Goal: Task Accomplishment & Management: Use online tool/utility

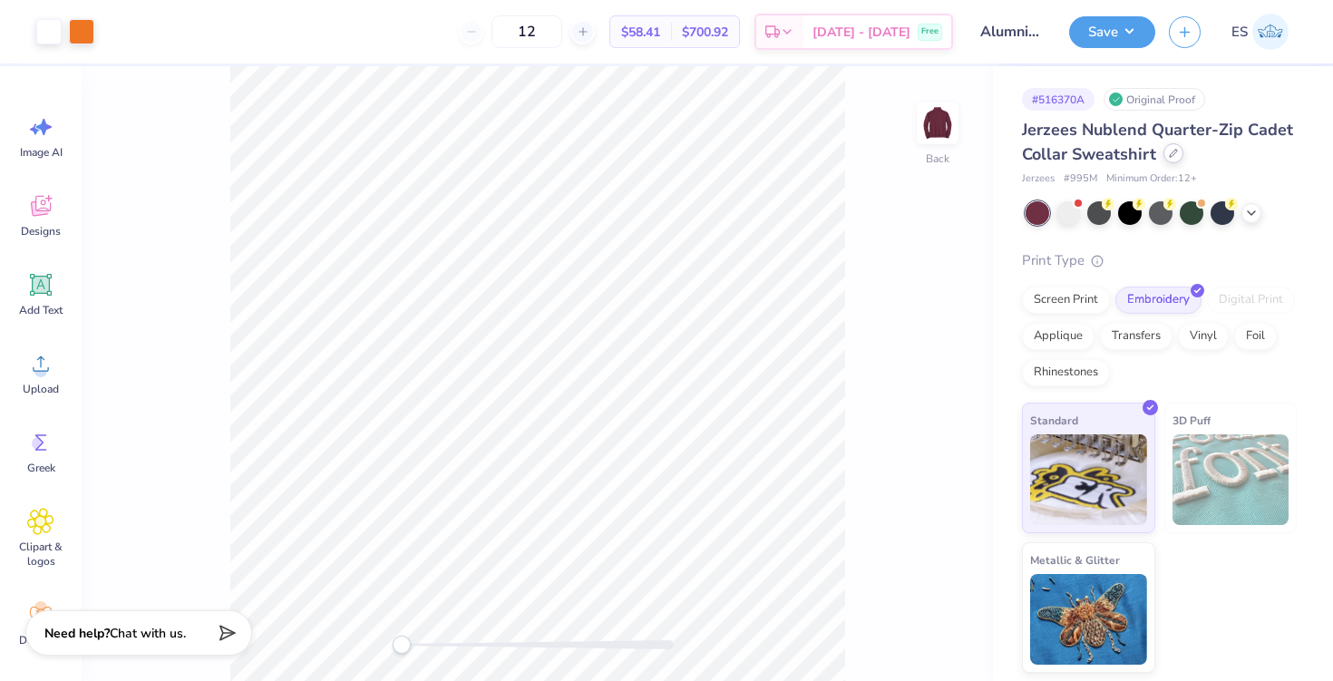
click at [1174, 156] on icon at bounding box center [1173, 153] width 9 height 9
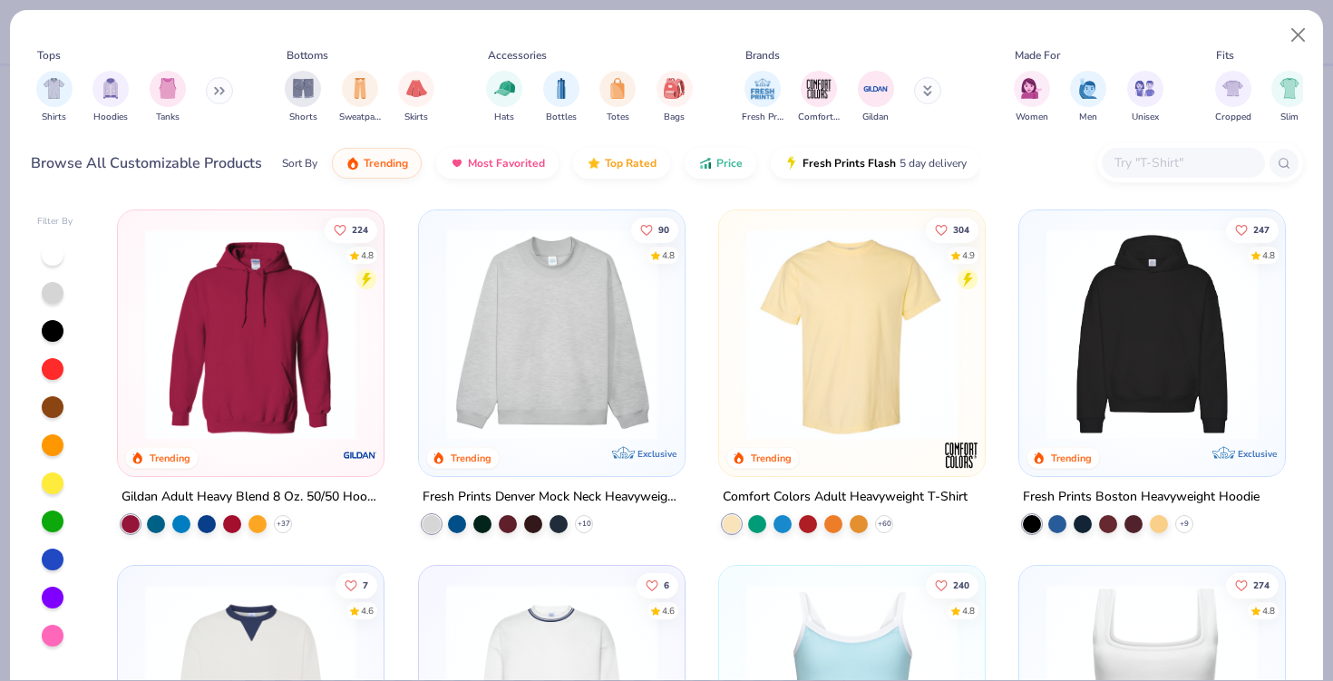
click at [1121, 149] on div at bounding box center [1183, 163] width 163 height 30
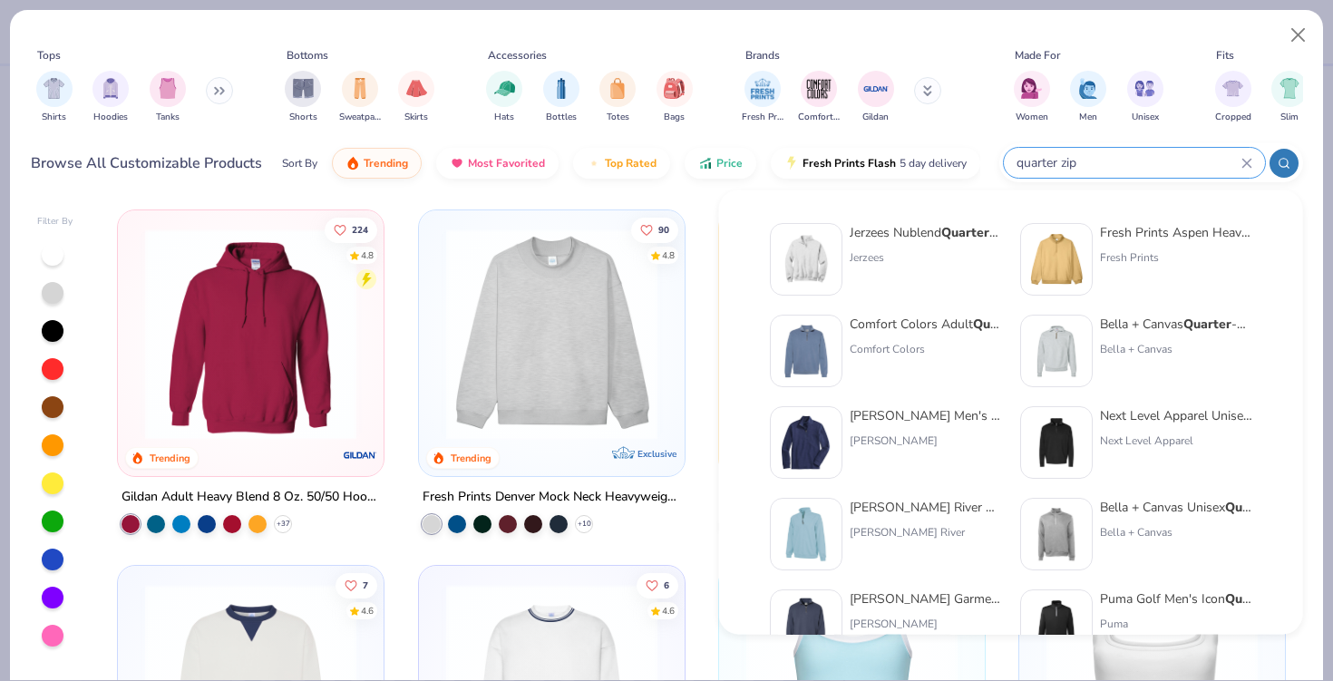
type input "quarter zip"
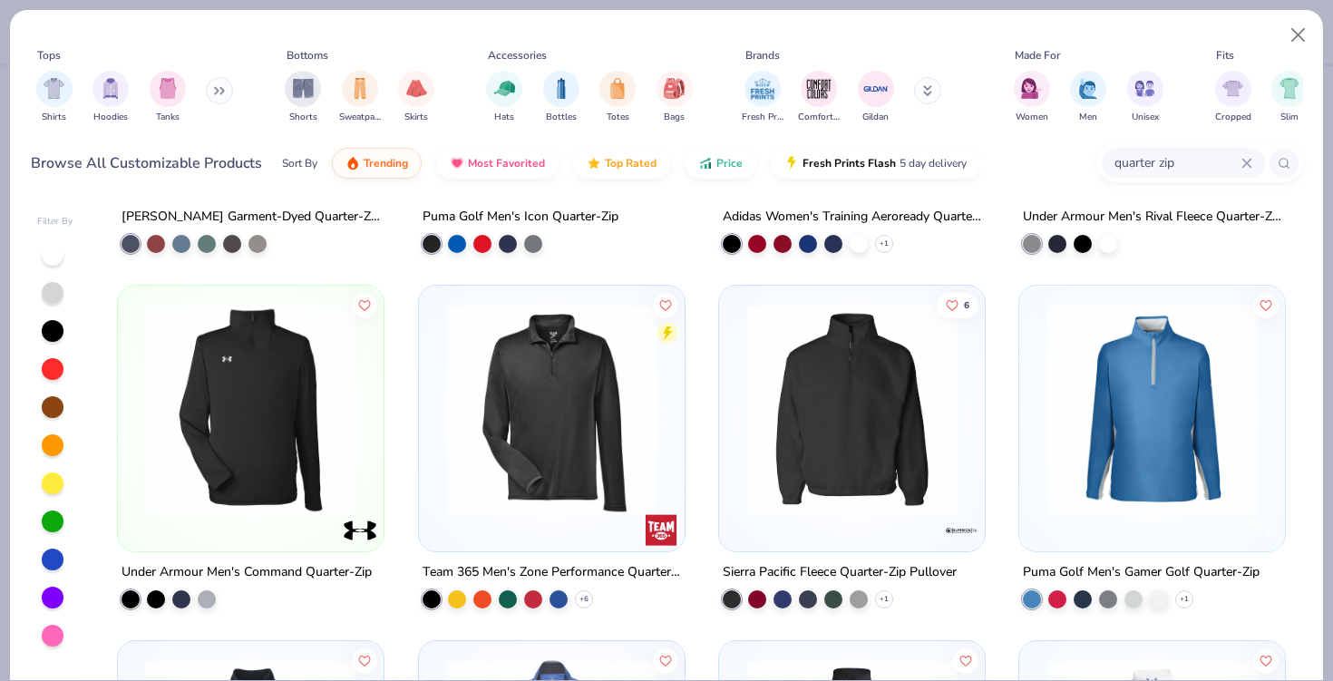
scroll to position [1037, 0]
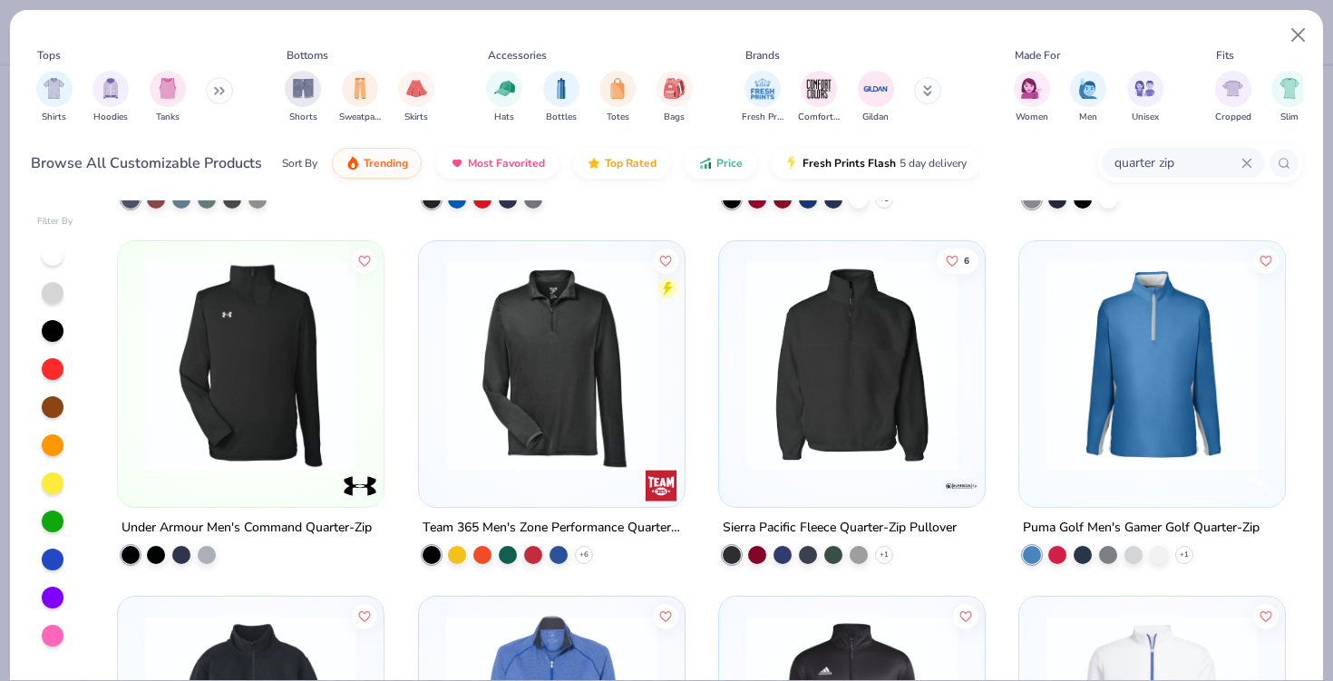
click at [550, 386] on img at bounding box center [552, 364] width 230 height 211
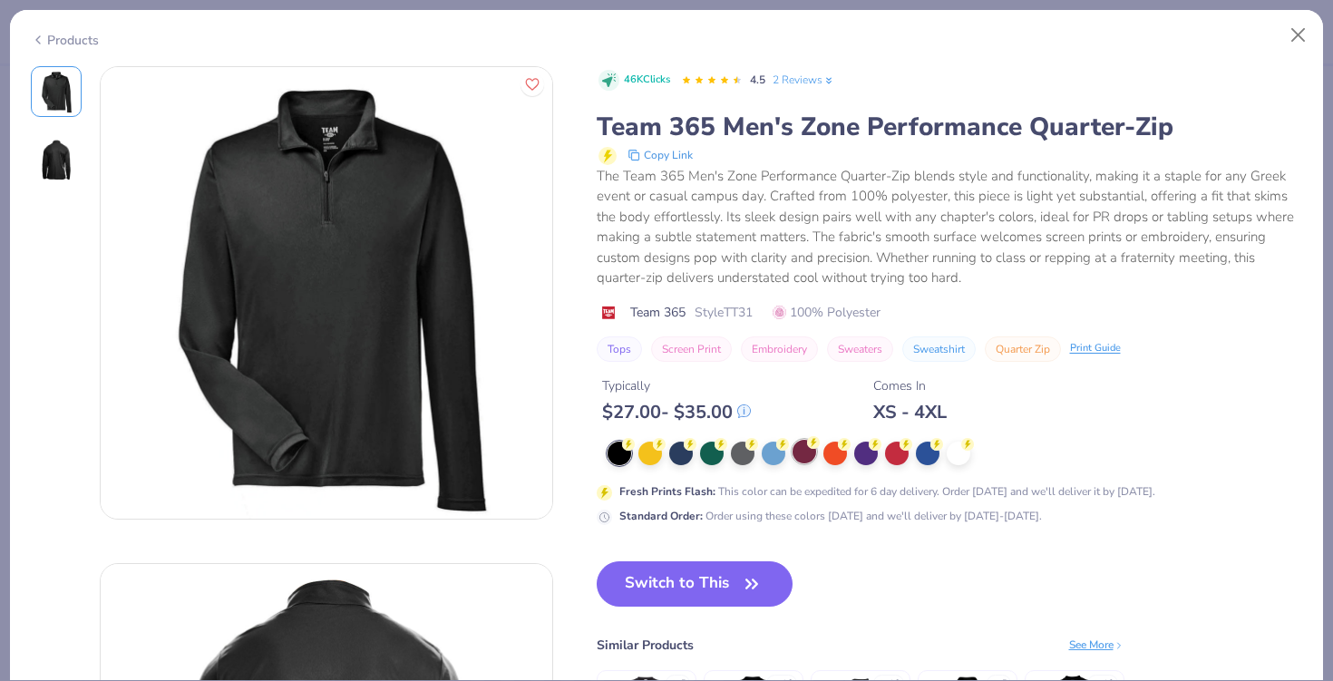
click at [806, 454] on div at bounding box center [805, 452] width 24 height 24
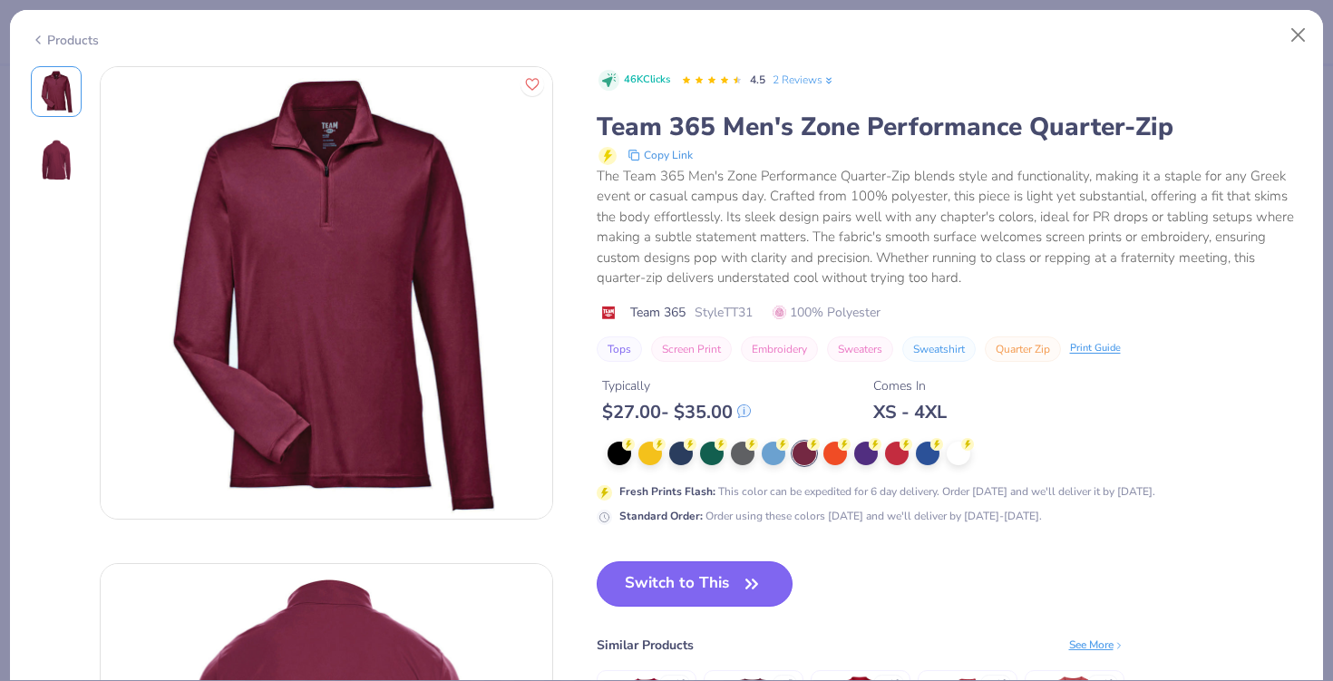
click at [679, 576] on button "Switch to This" at bounding box center [695, 584] width 197 height 45
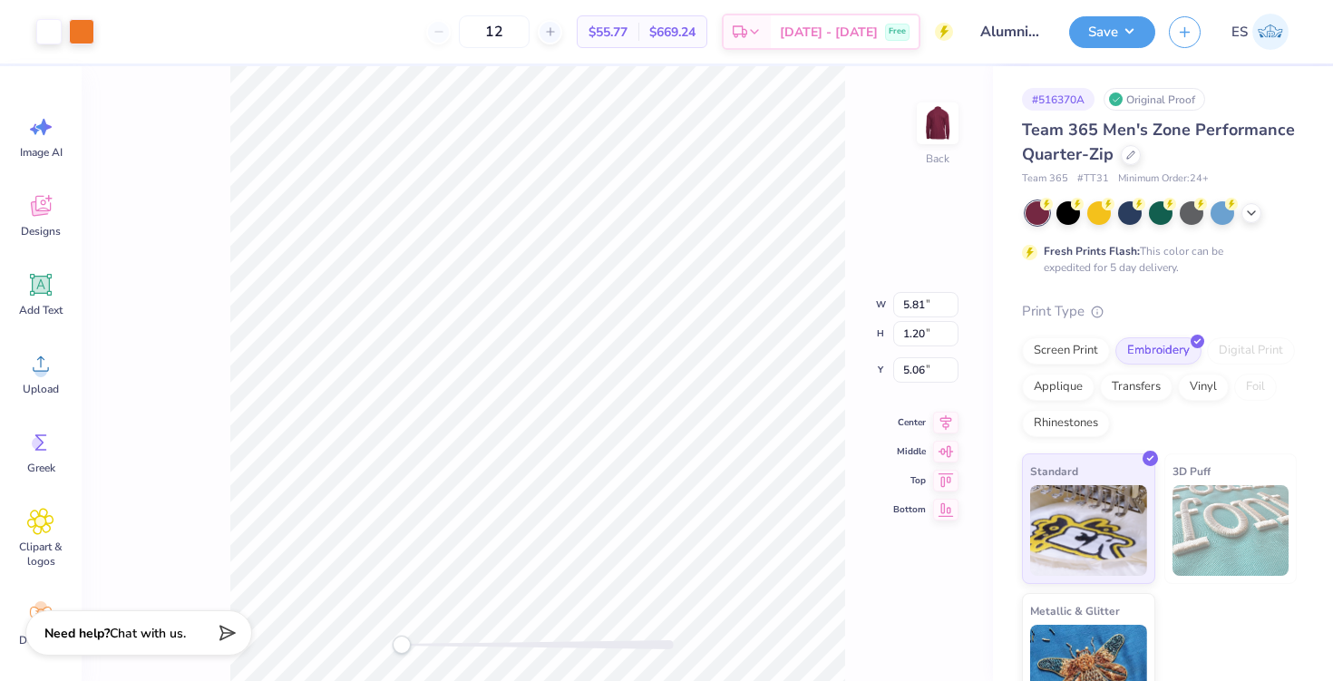
type input "4.95"
type input "1.02"
type input "5.24"
type input "4.83"
type input "3.43"
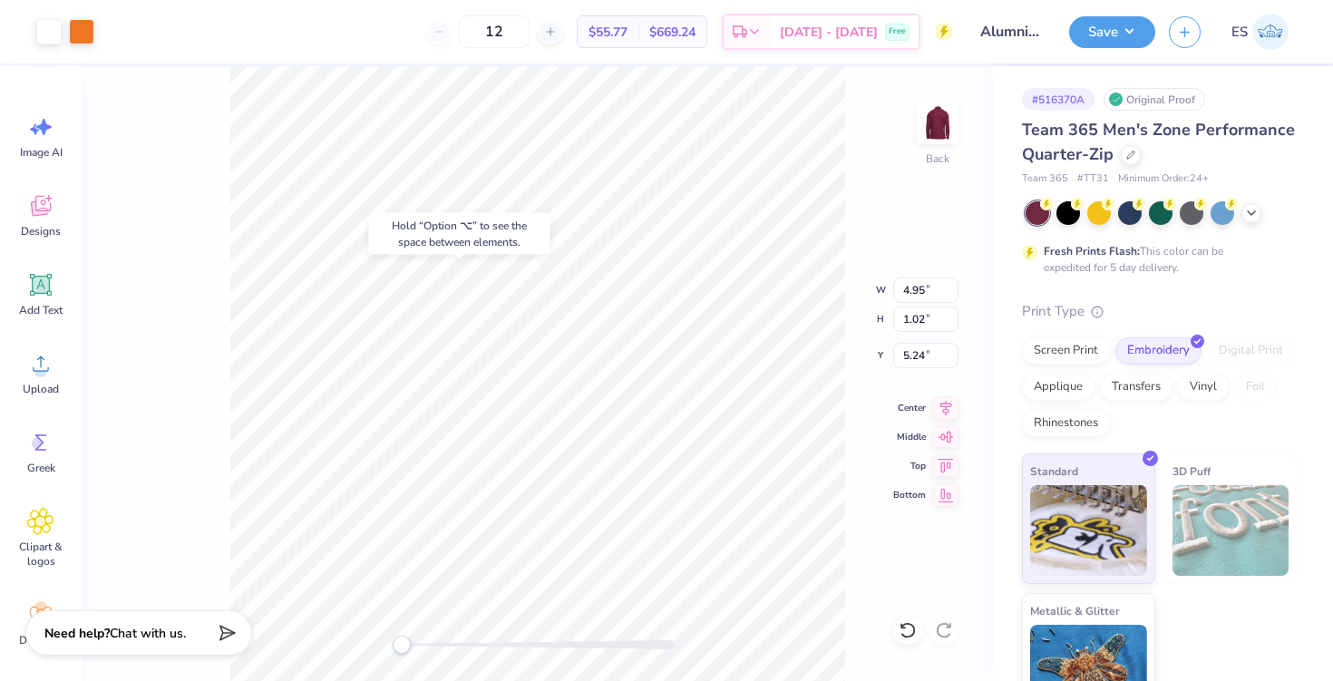
type input "3.95"
click at [1130, 161] on div at bounding box center [1131, 153] width 20 height 20
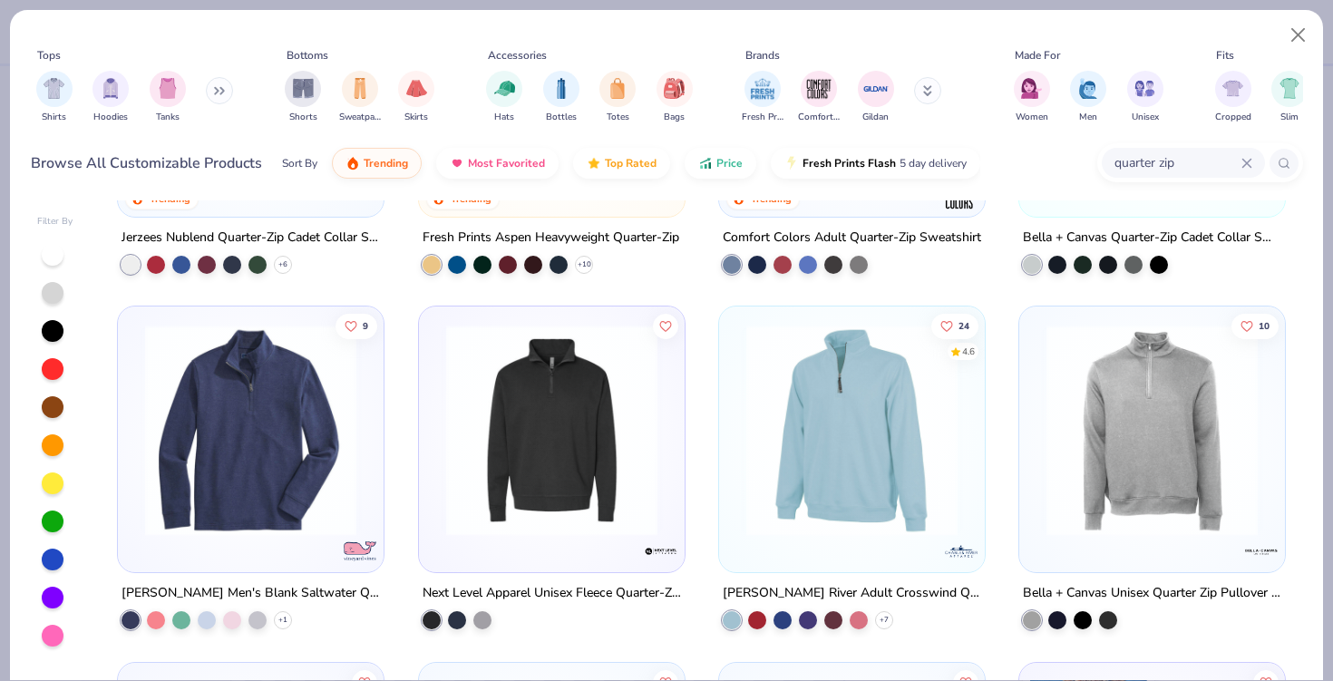
scroll to position [261, 0]
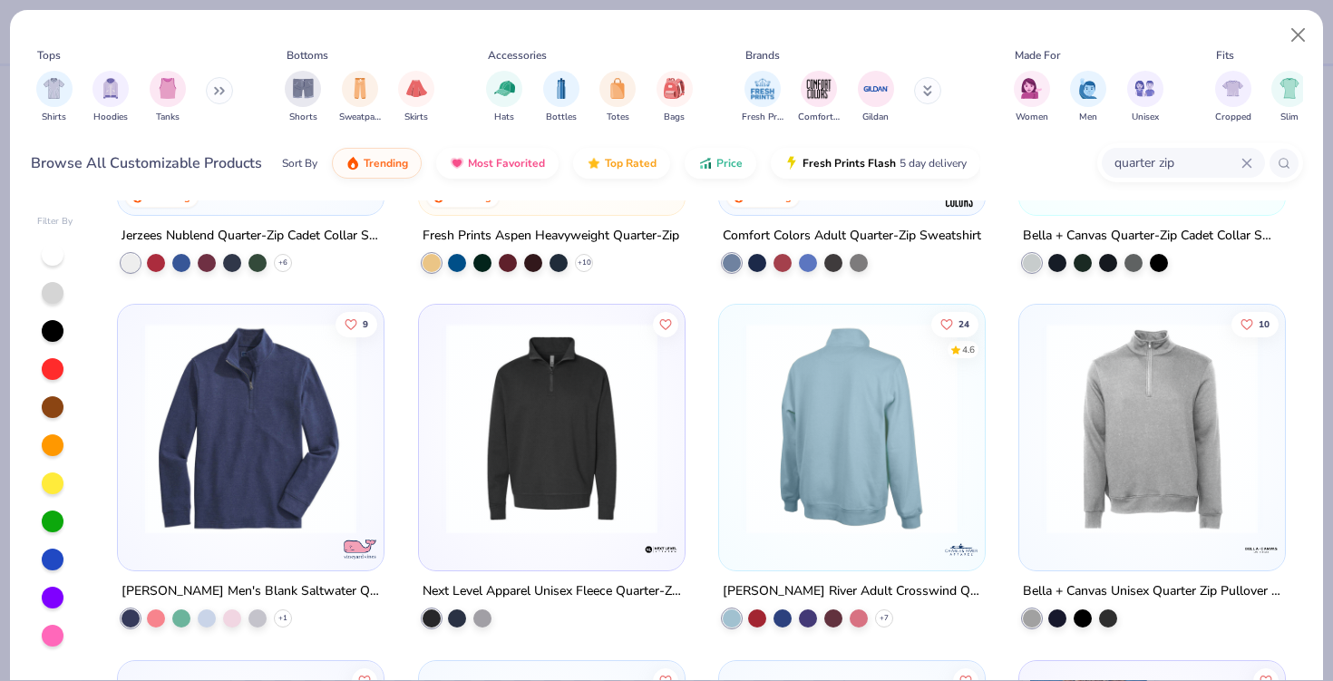
click at [737, 417] on img at bounding box center [623, 428] width 230 height 211
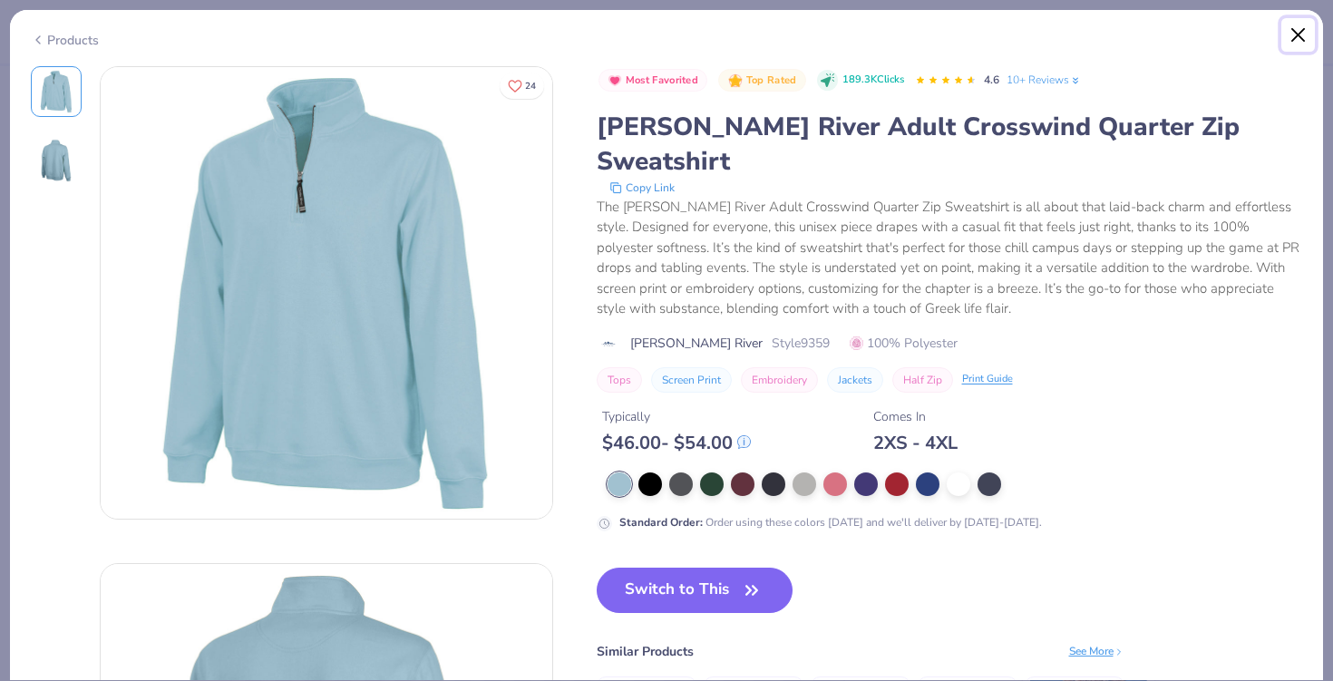
click at [1288, 36] on button "Close" at bounding box center [1299, 35] width 34 height 34
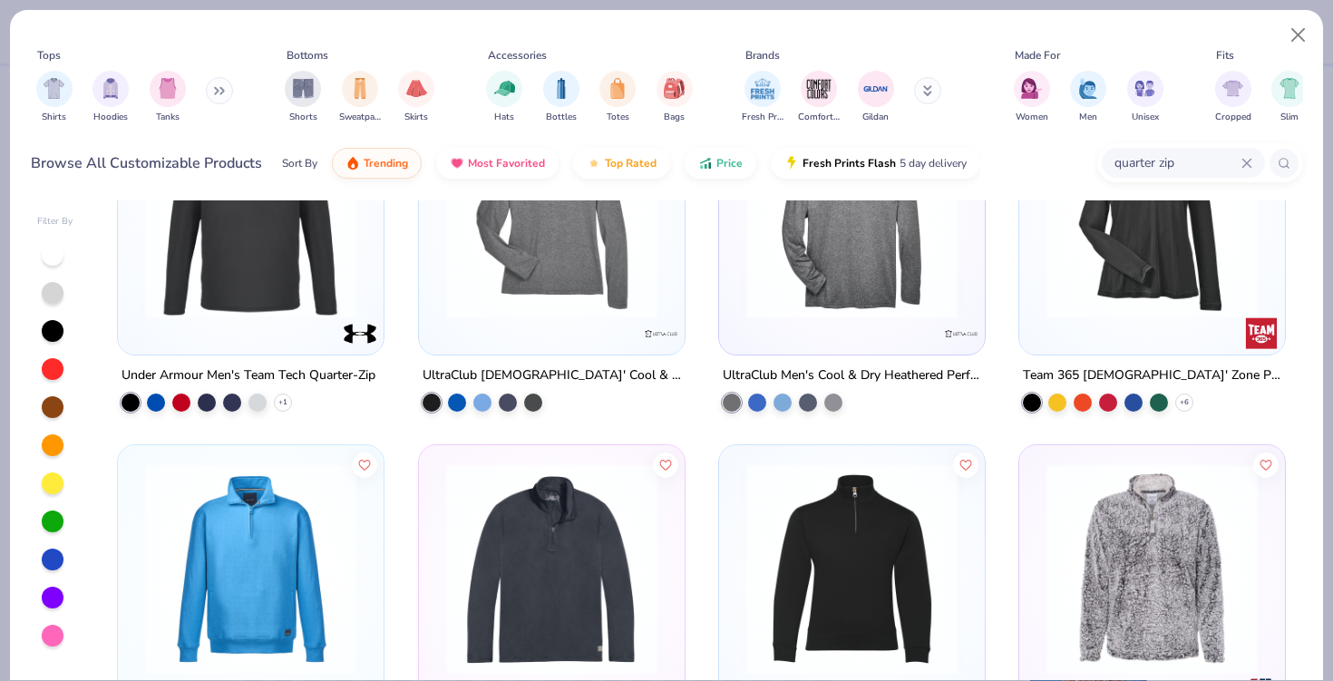
scroll to position [1803, 0]
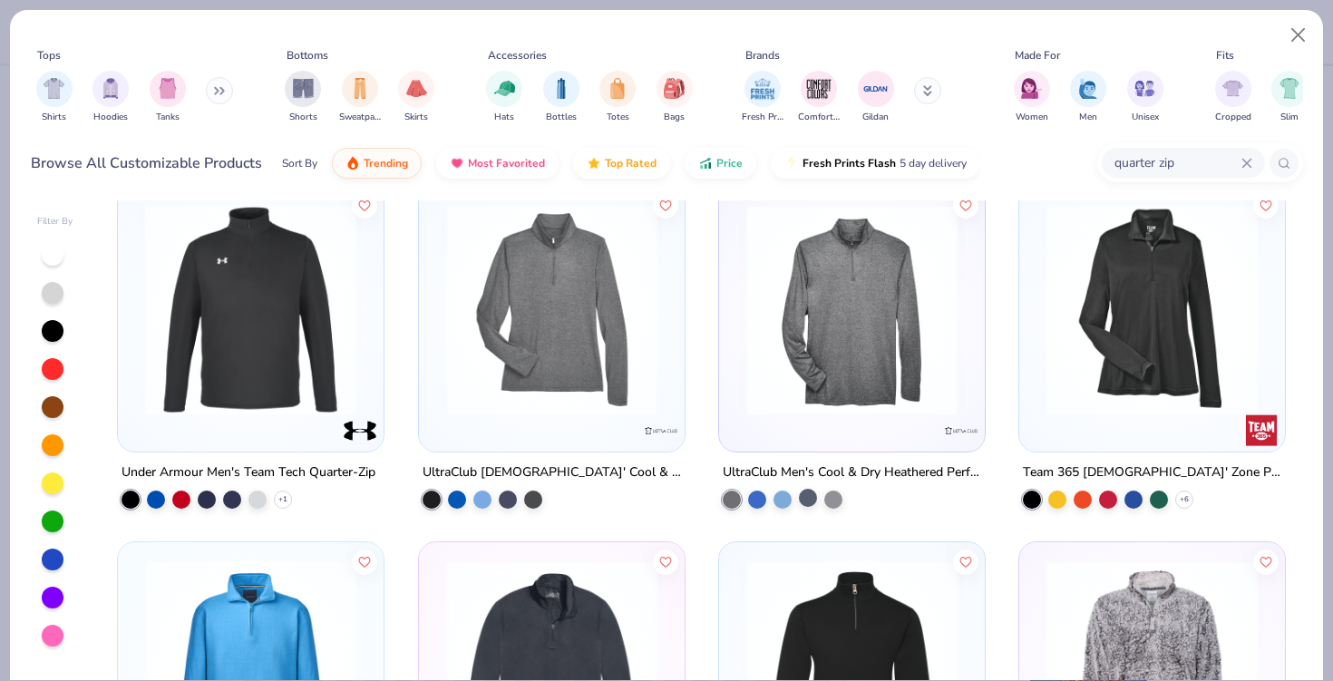
click at [809, 503] on div at bounding box center [808, 498] width 18 height 18
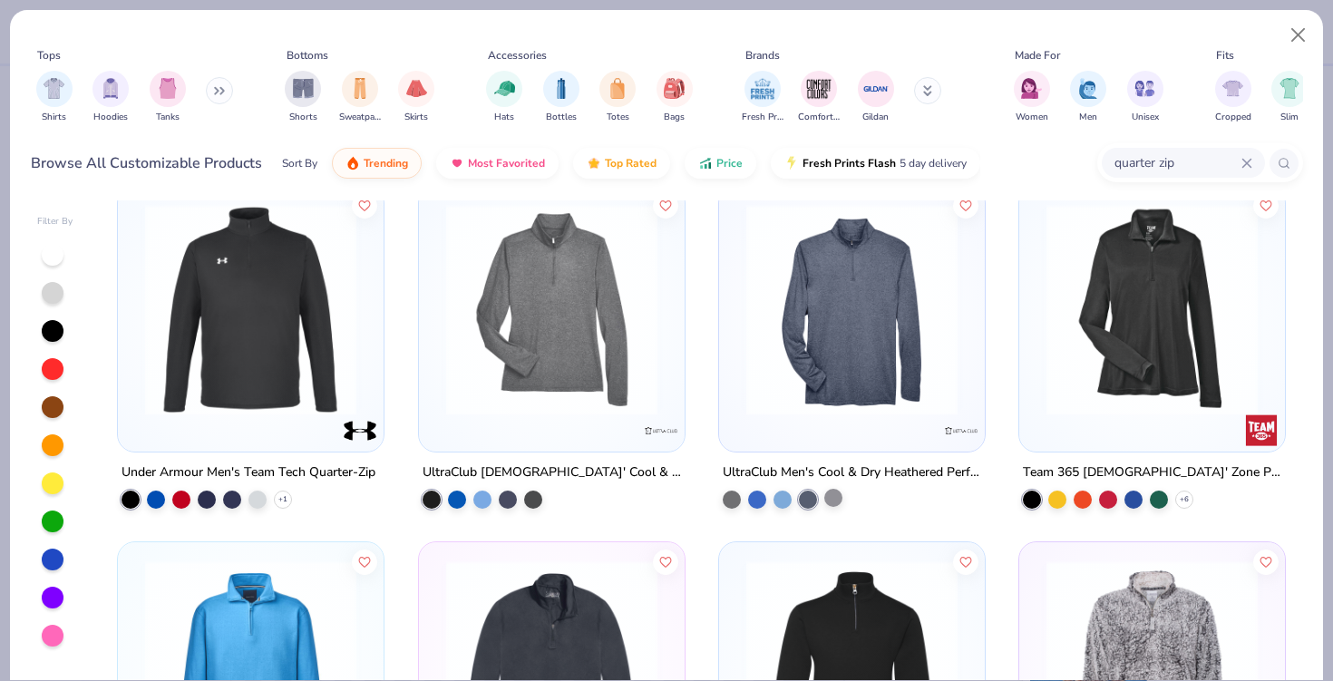
click at [834, 493] on div at bounding box center [834, 498] width 18 height 18
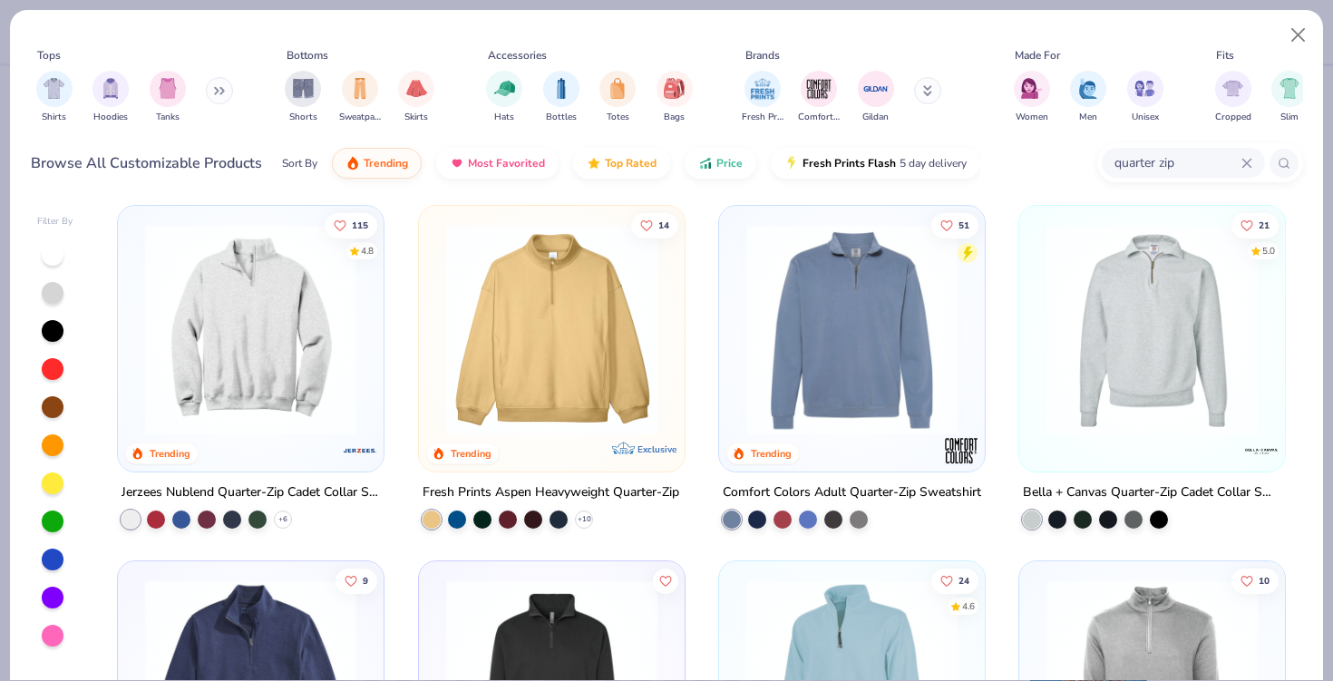
scroll to position [0, 0]
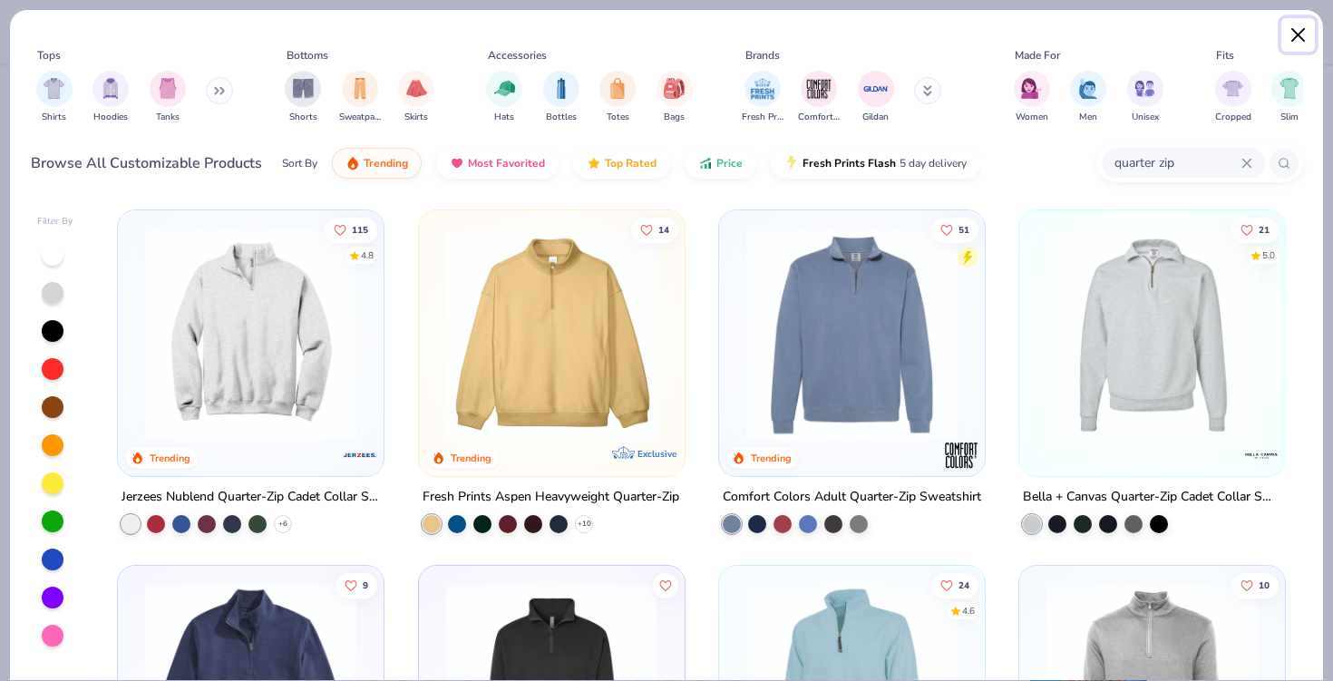
click at [1309, 42] on button "Close" at bounding box center [1299, 35] width 34 height 34
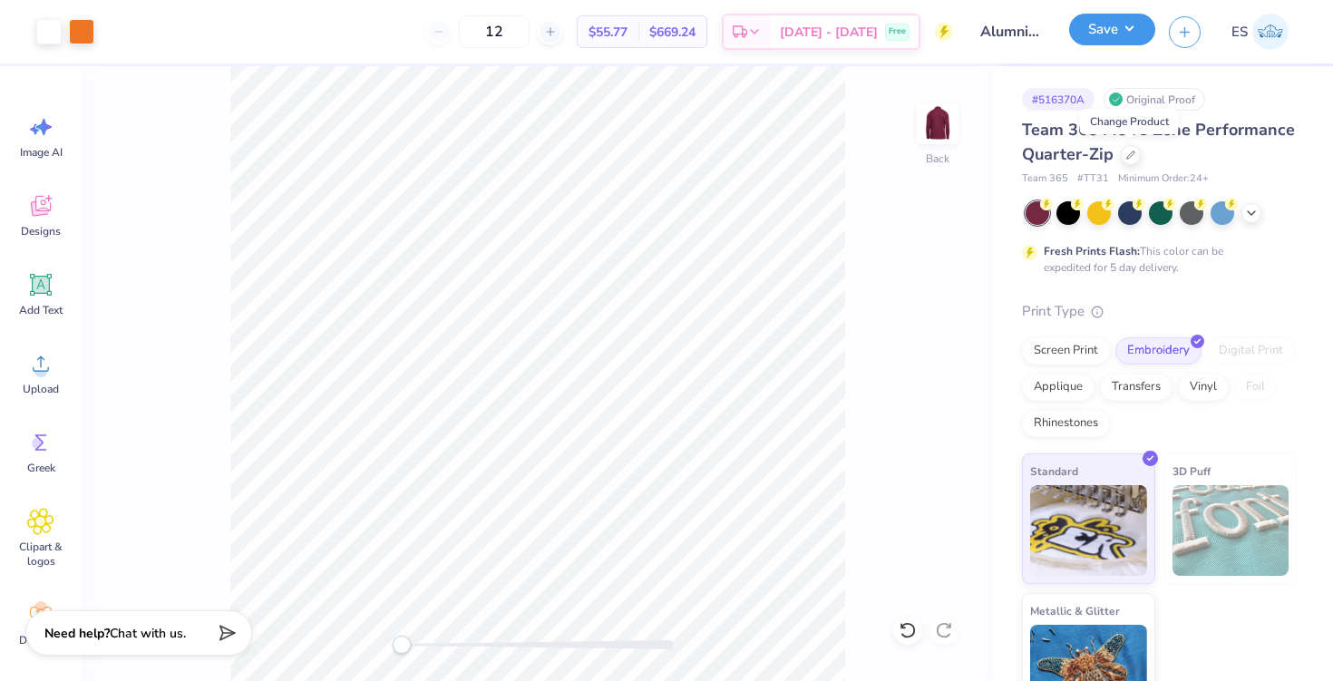
click at [1100, 27] on button "Save" at bounding box center [1113, 30] width 86 height 32
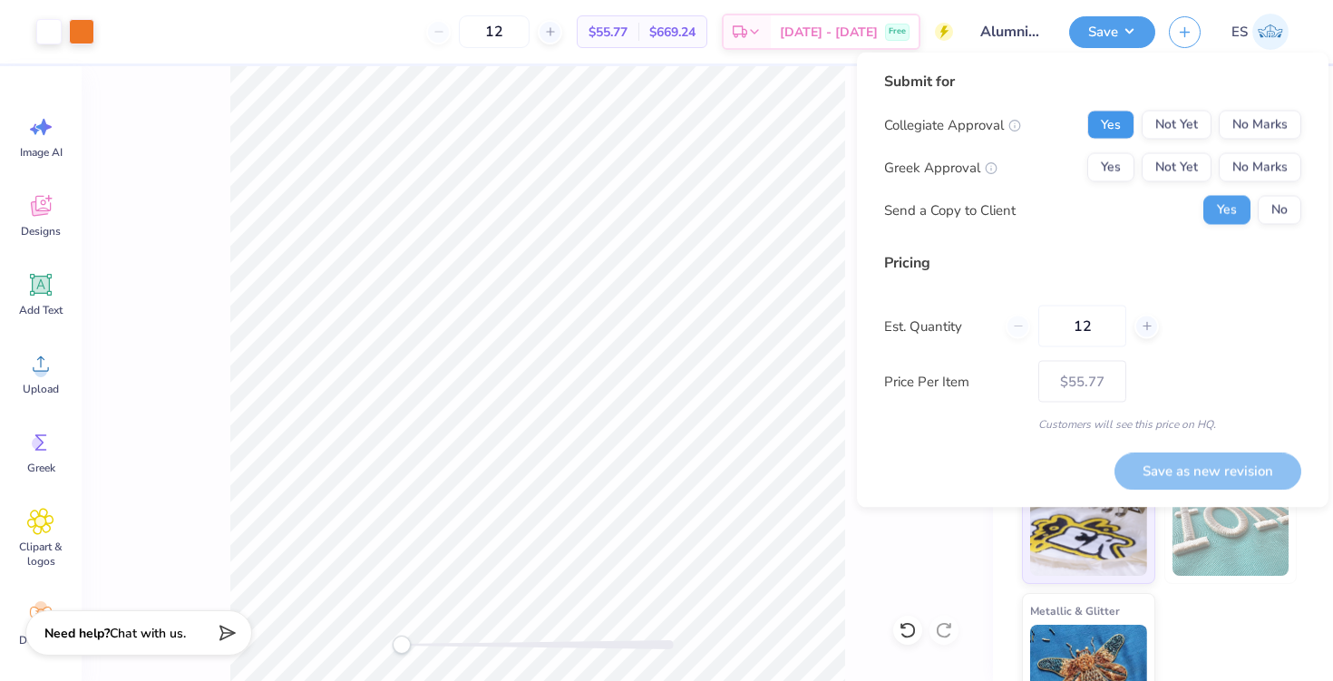
click at [1115, 118] on button "Yes" at bounding box center [1111, 125] width 47 height 29
click at [1251, 165] on button "No Marks" at bounding box center [1260, 167] width 83 height 29
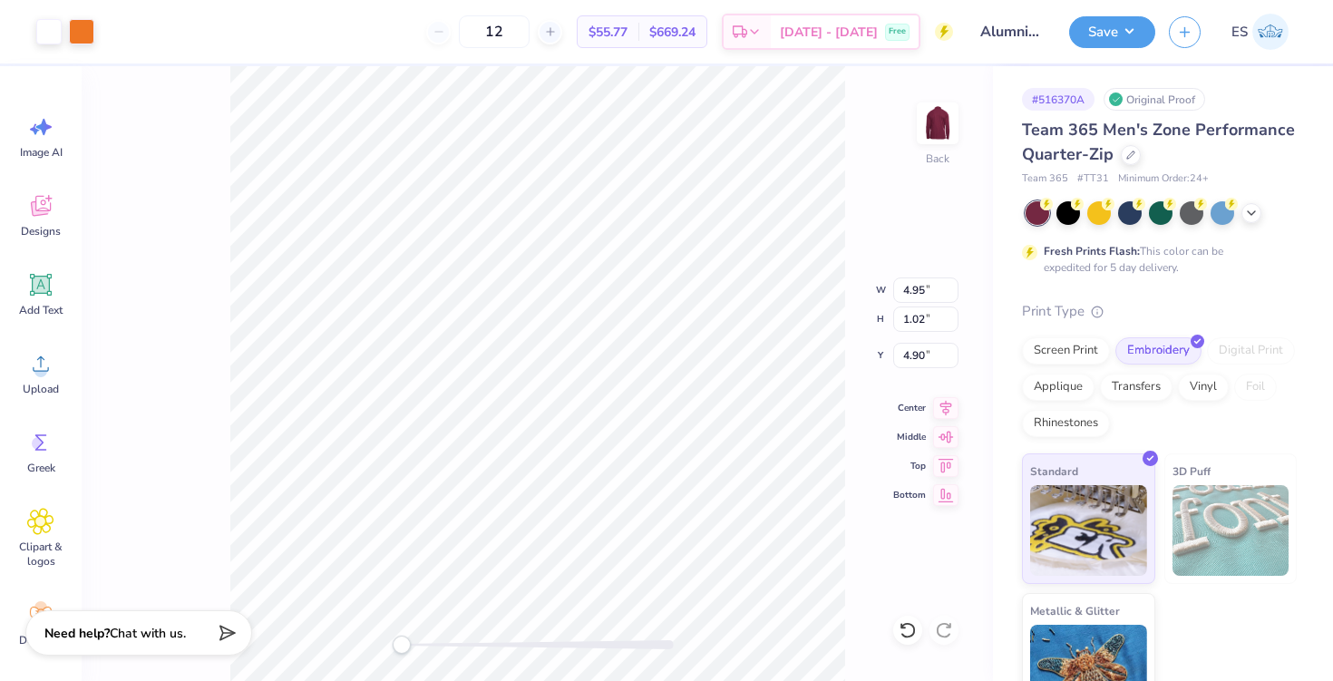
type input "5.52"
type input "1.14"
click at [1110, 43] on button "Save" at bounding box center [1113, 30] width 86 height 32
type input "5.70"
type input "1.18"
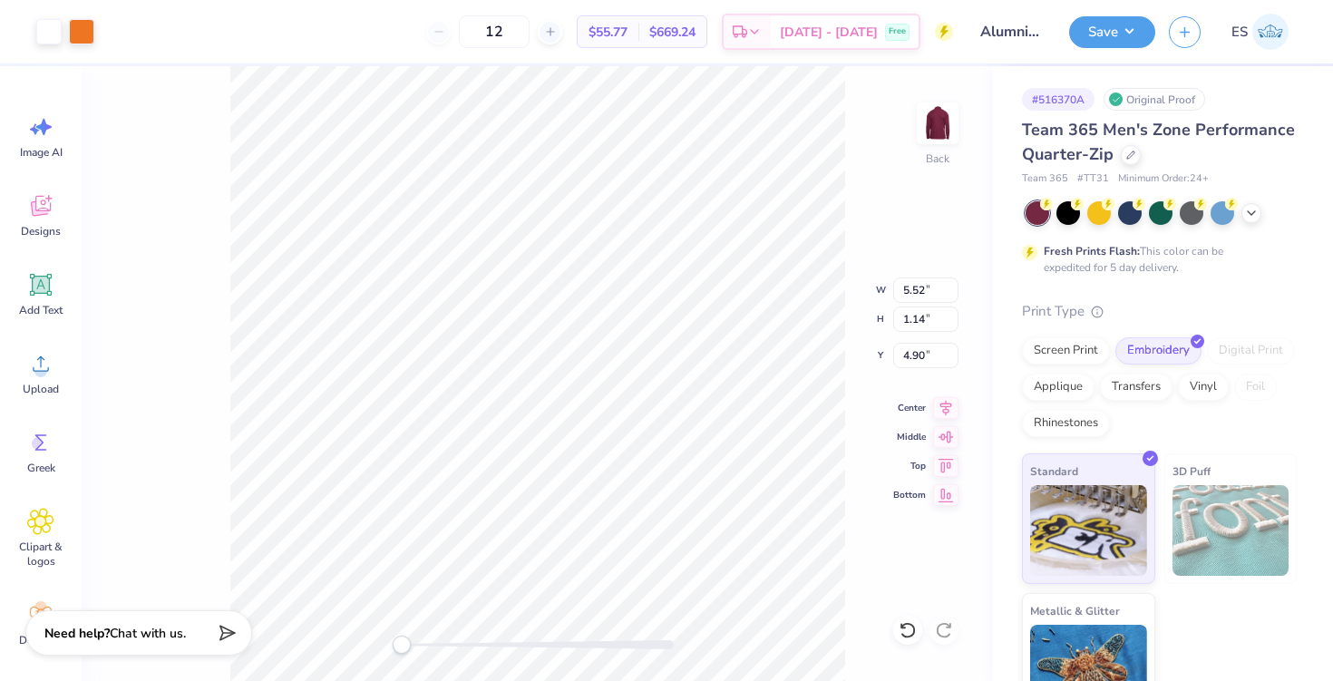
type input "5.12"
type input "4.78"
type input "0.99"
type input "5.30"
click at [1109, 39] on button "Save" at bounding box center [1113, 30] width 86 height 32
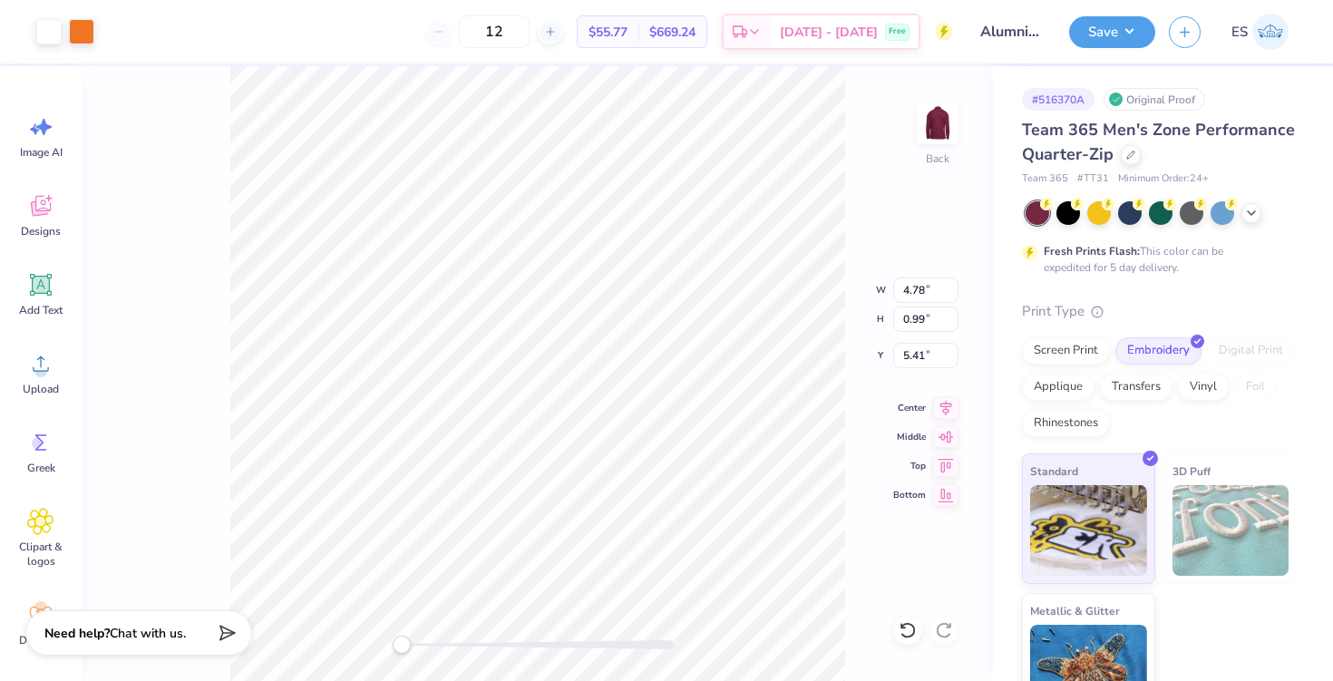
click at [858, 135] on div "Back W 4.78 4.78 " H 0.99 0.99 " Y 5.41 5.41 " Center Middle Top Bottom" at bounding box center [538, 373] width 912 height 615
click at [1053, 347] on div "Screen Print" at bounding box center [1066, 348] width 88 height 27
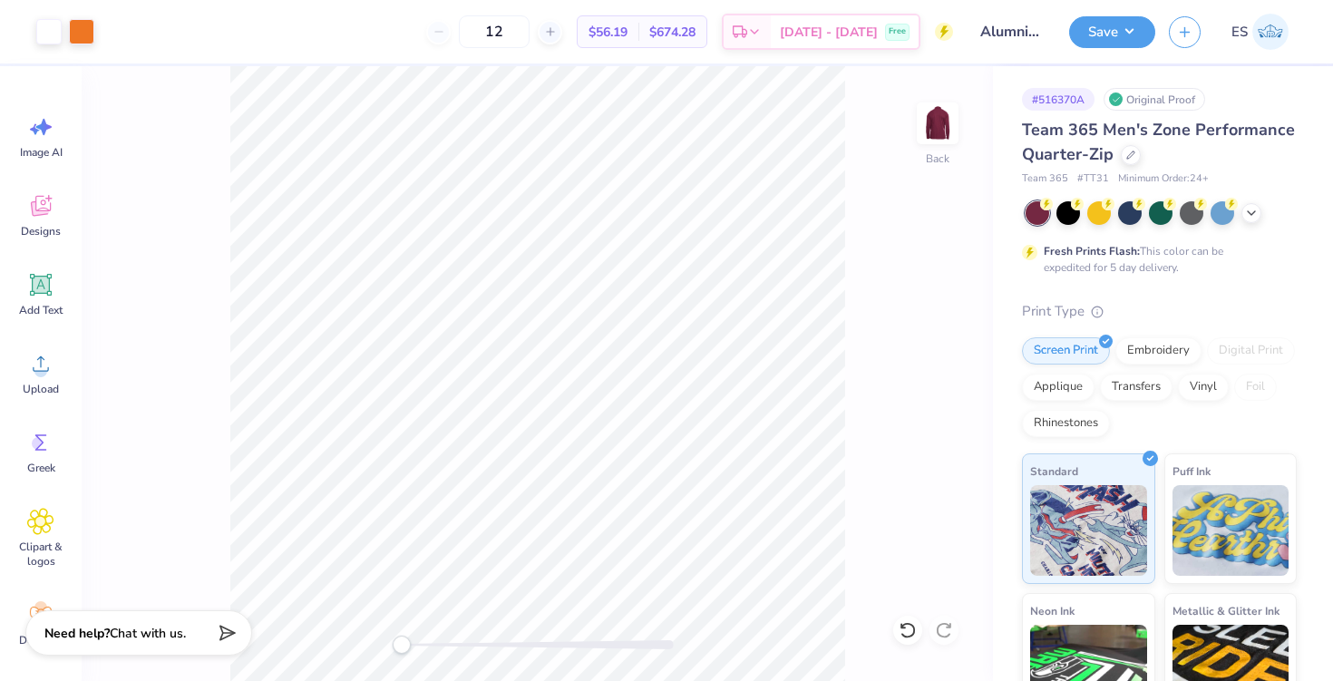
click at [1146, 334] on div "Print Type Screen Print Embroidery Digital Print Applique Transfers Vinyl Foil …" at bounding box center [1159, 582] width 275 height 563
click at [1146, 343] on div "Embroidery" at bounding box center [1159, 348] width 86 height 27
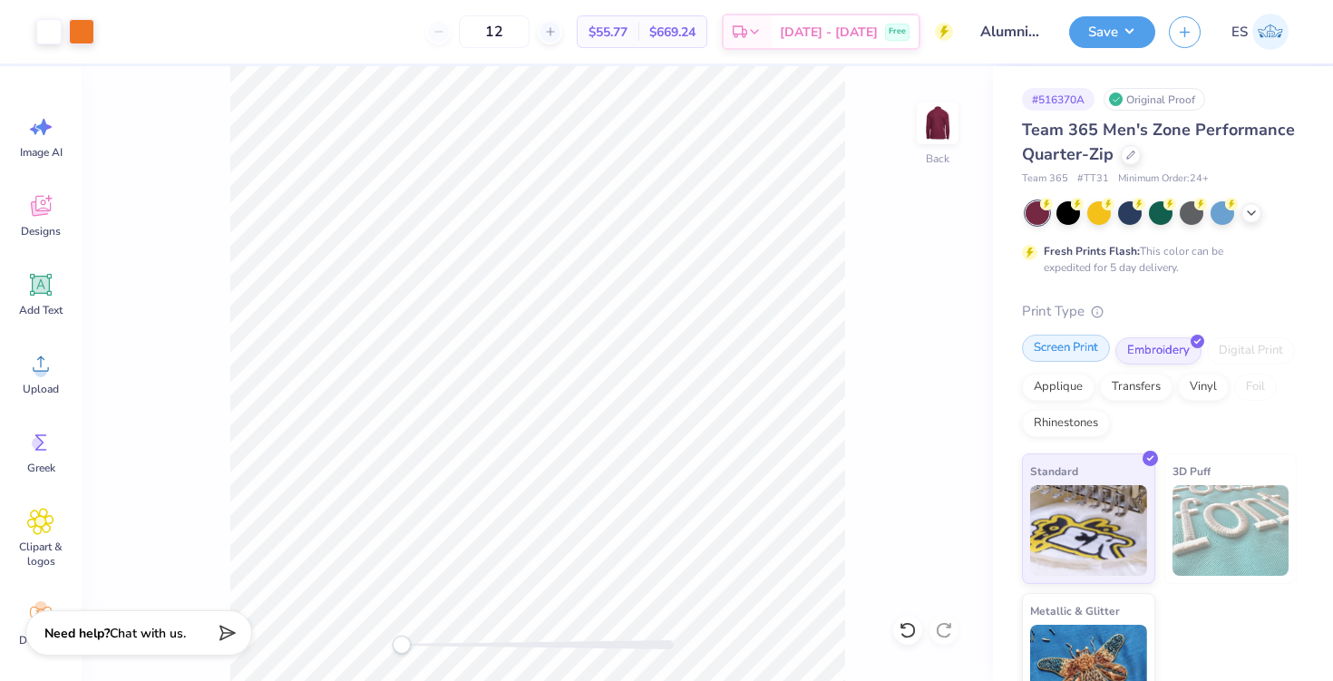
click at [1070, 354] on div "Screen Print" at bounding box center [1066, 348] width 88 height 27
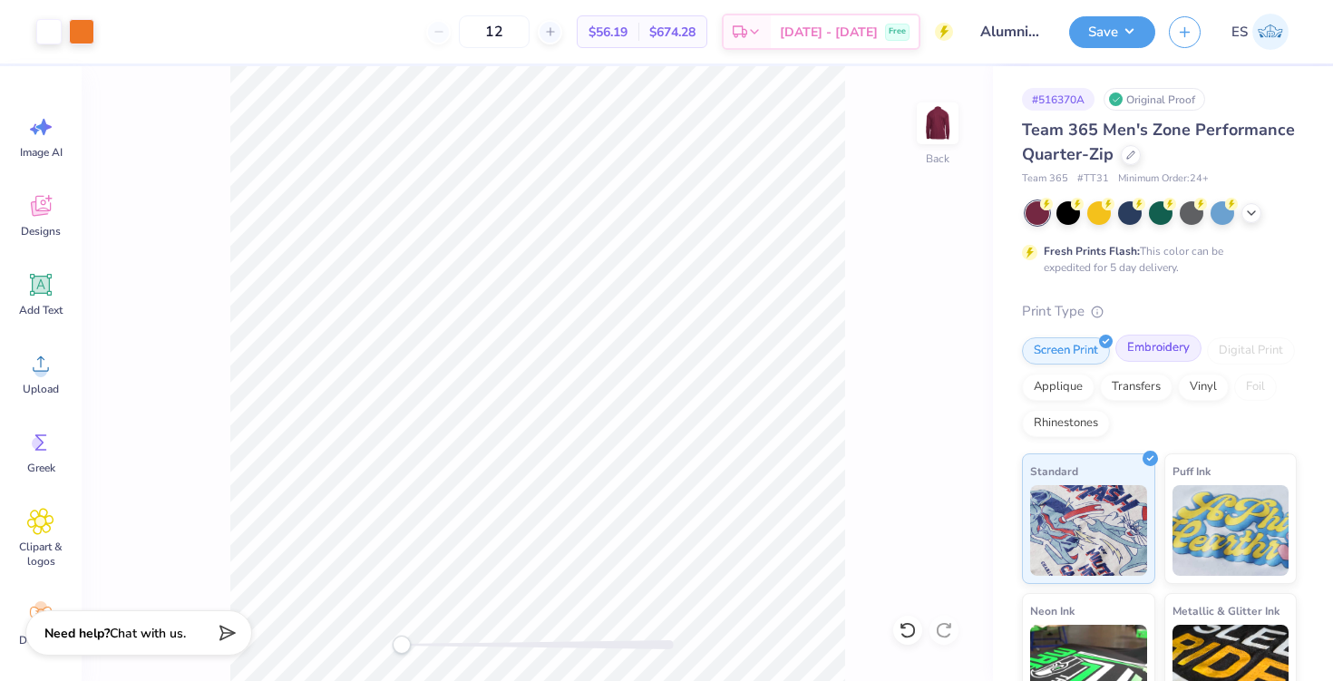
click at [1146, 353] on div "Embroidery" at bounding box center [1159, 348] width 86 height 27
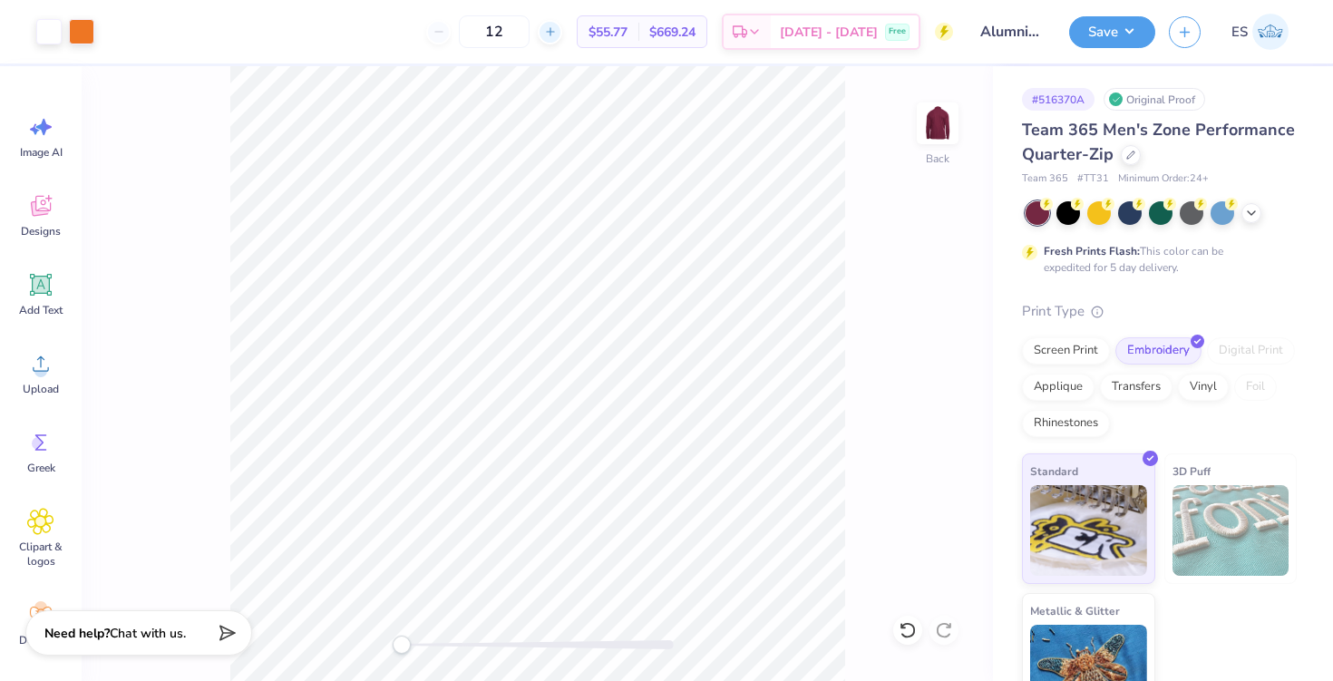
click at [557, 27] on icon at bounding box center [550, 31] width 13 height 13
click at [557, 34] on icon at bounding box center [550, 31] width 13 height 13
type input "14"
click at [1086, 22] on button "Save" at bounding box center [1113, 30] width 86 height 32
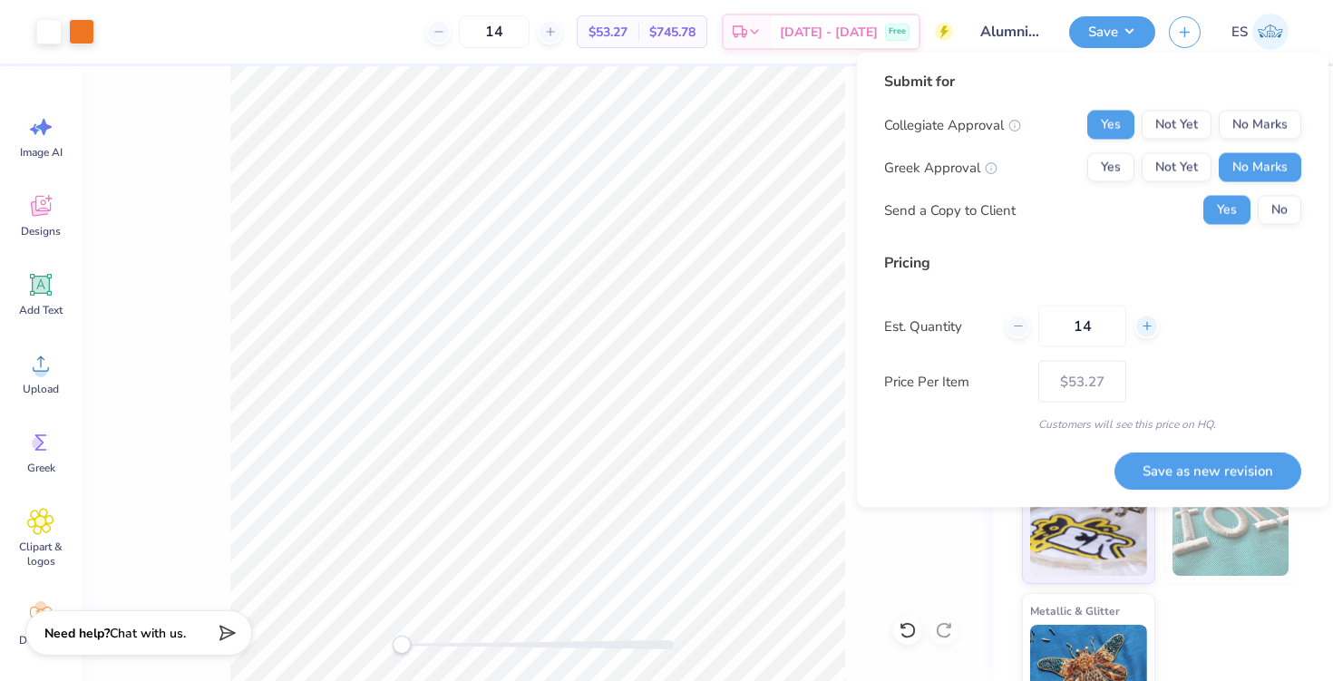
click at [1147, 327] on line at bounding box center [1146, 327] width 7 height 0
type input "15"
click at [1195, 469] on button "Save as new revision" at bounding box center [1208, 471] width 187 height 37
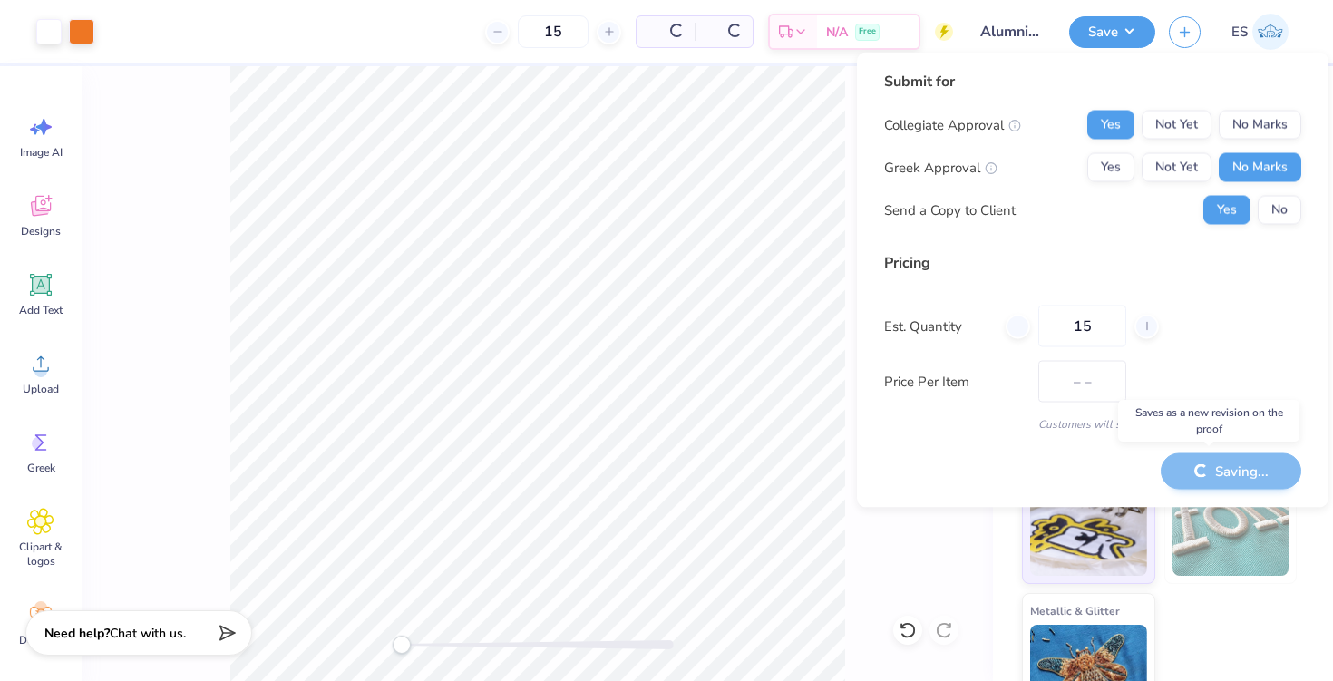
type input "$50.91"
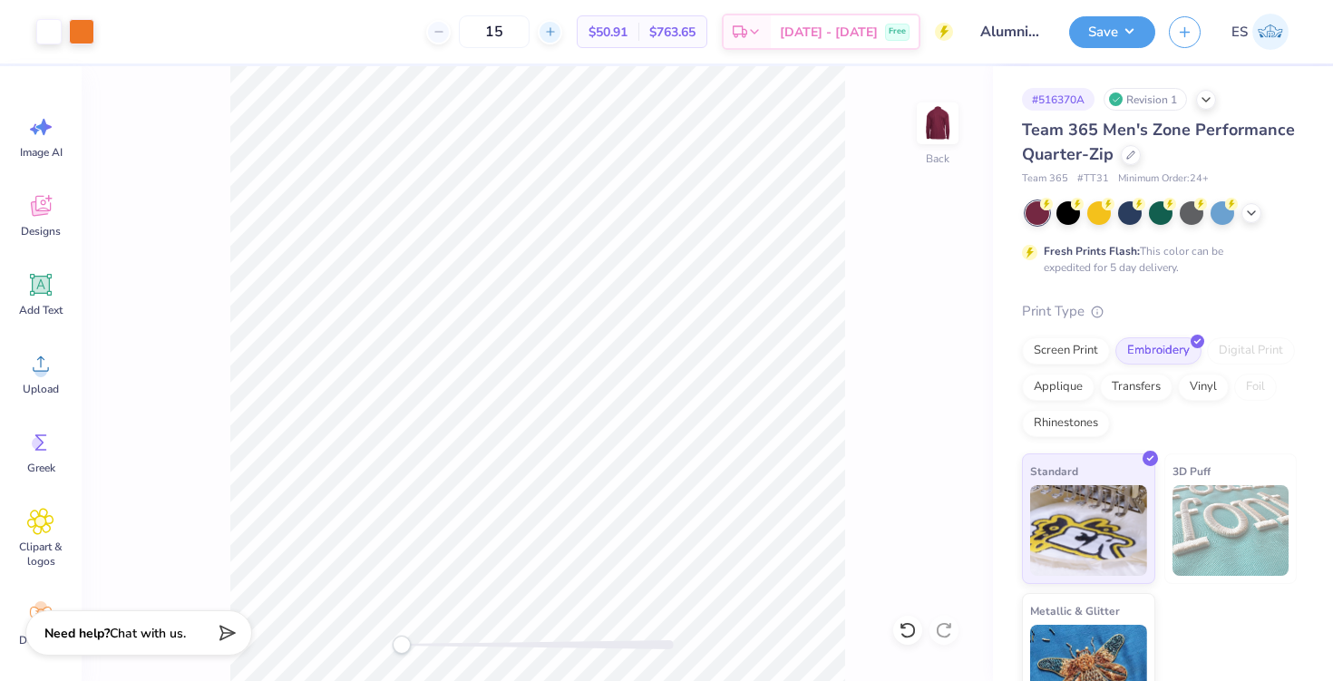
click at [557, 34] on icon at bounding box center [550, 31] width 13 height 13
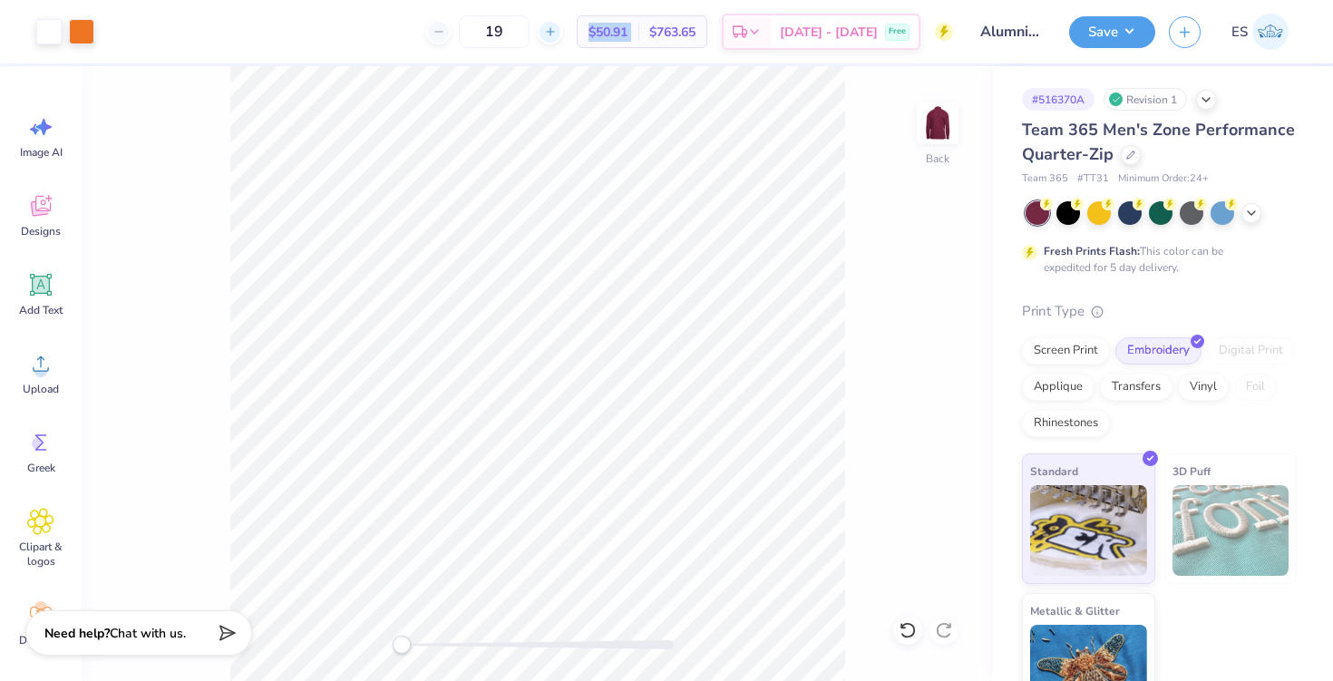
type input "20"
click at [627, 56] on div "20 $48.01 Per Item $960.20 Total Est. Delivery [DATE] - [DATE] Free" at bounding box center [530, 31] width 845 height 63
click at [1057, 347] on div "Screen Print" at bounding box center [1066, 348] width 88 height 27
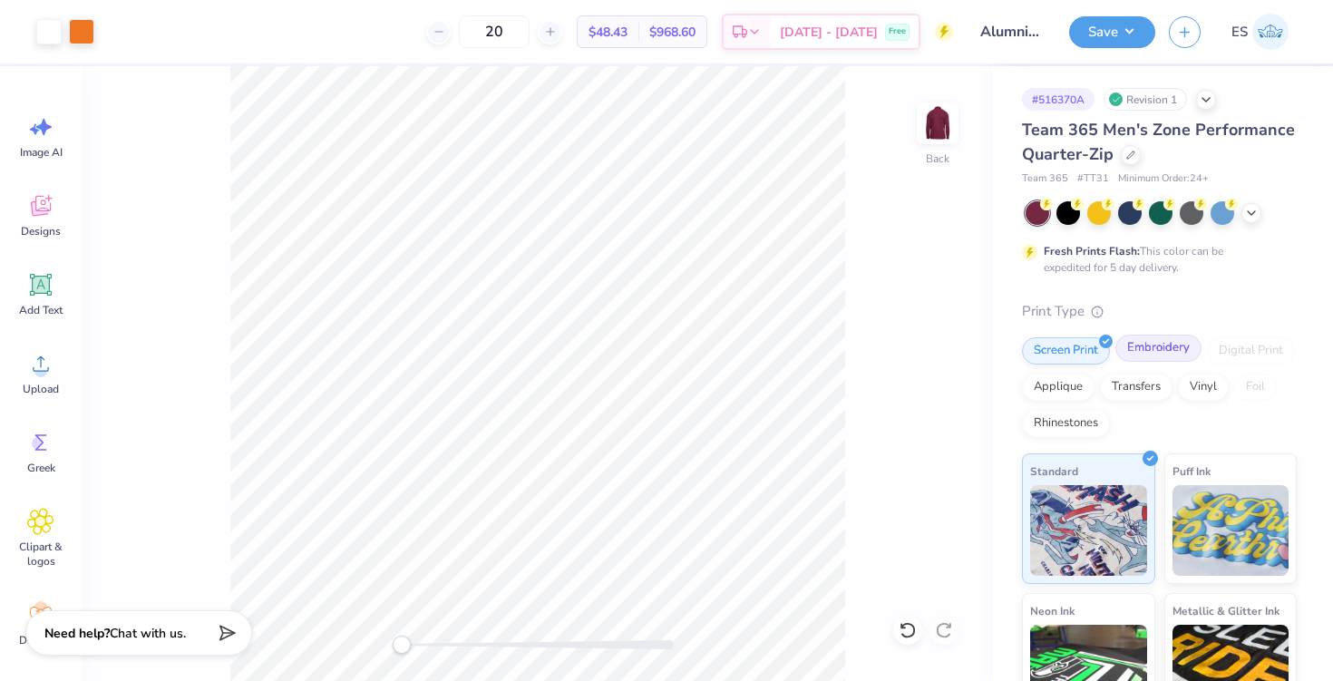
click at [1128, 346] on div "Embroidery" at bounding box center [1159, 348] width 86 height 27
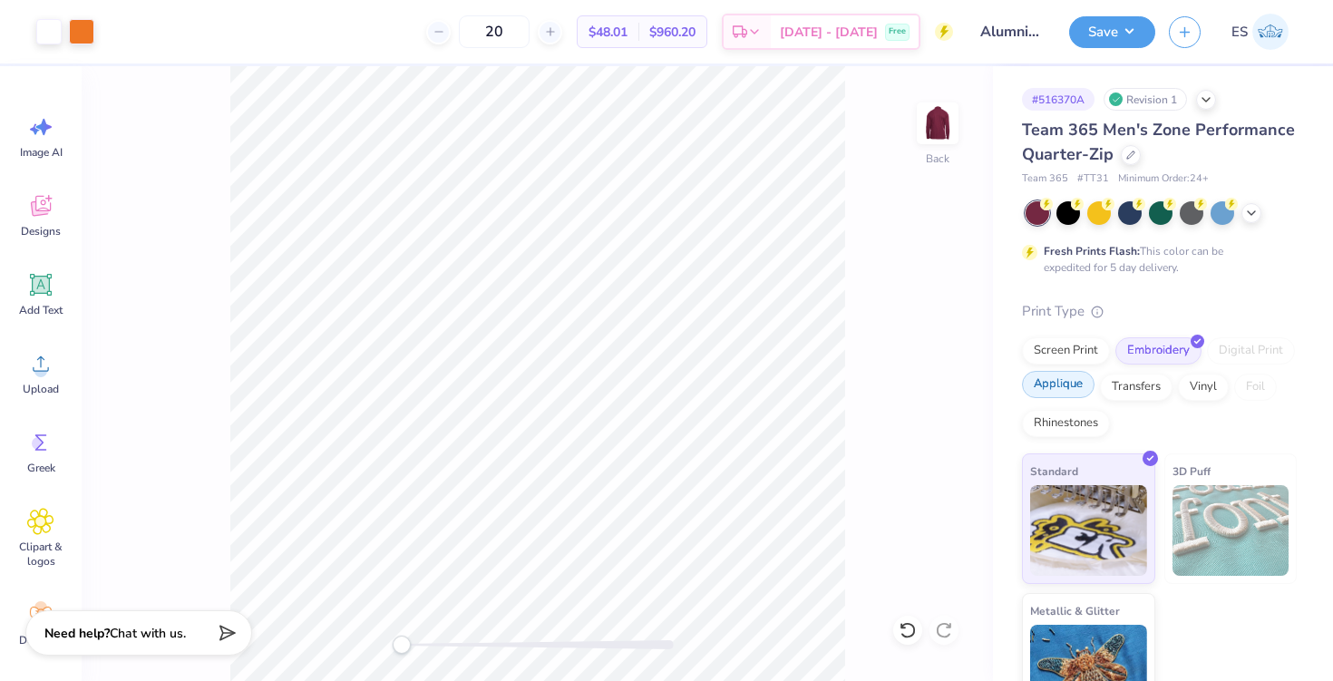
click at [1079, 377] on div "Applique" at bounding box center [1058, 384] width 73 height 27
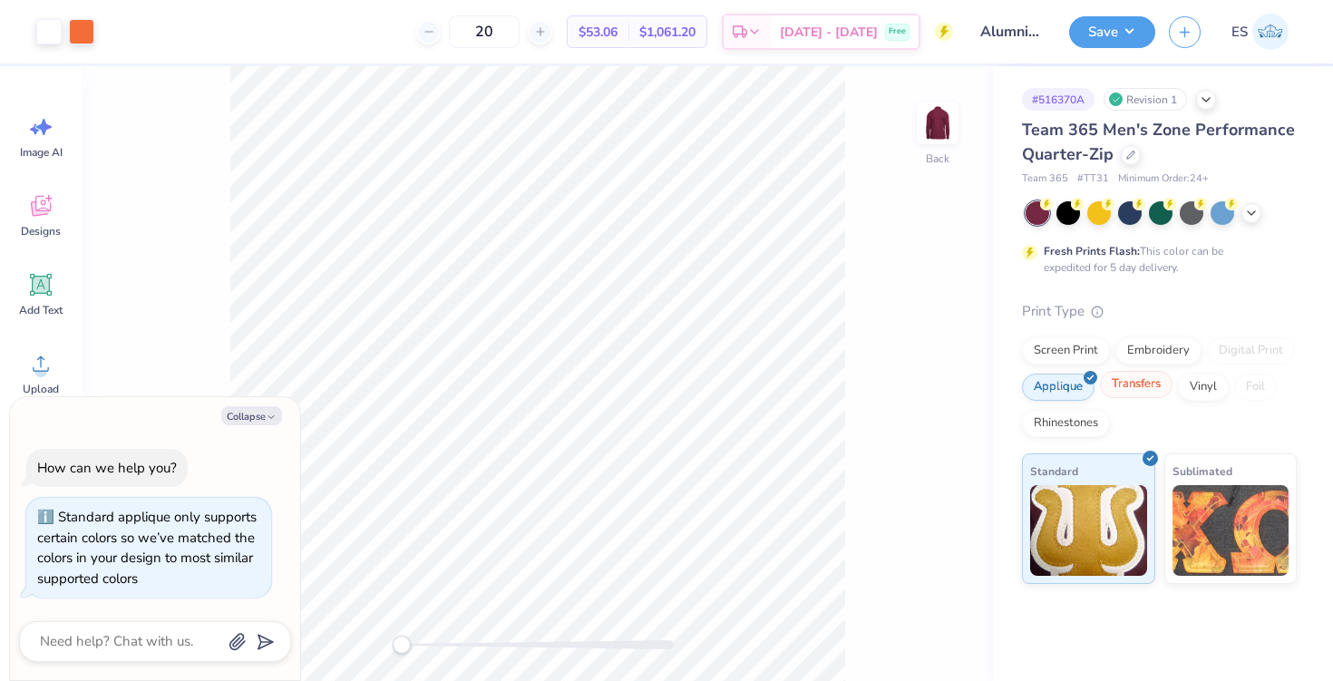
click at [1144, 383] on div "Transfers" at bounding box center [1136, 384] width 73 height 27
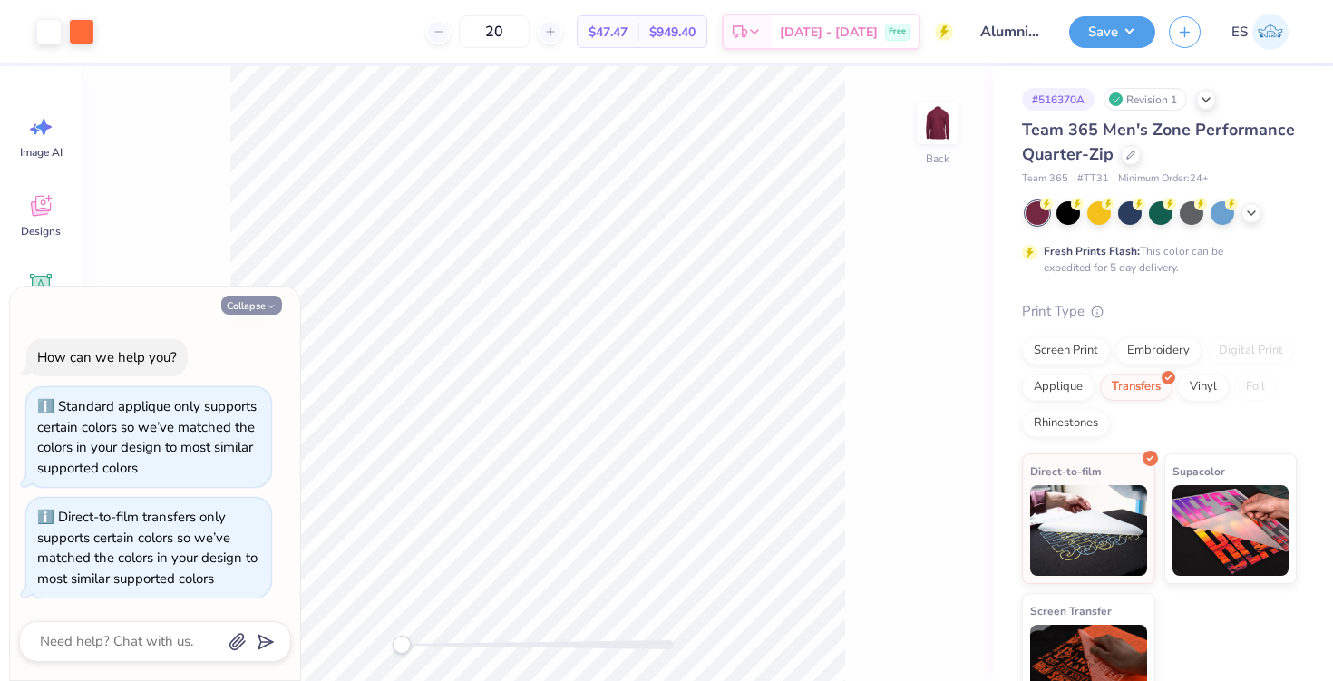
click at [250, 308] on button "Collapse" at bounding box center [251, 305] width 61 height 19
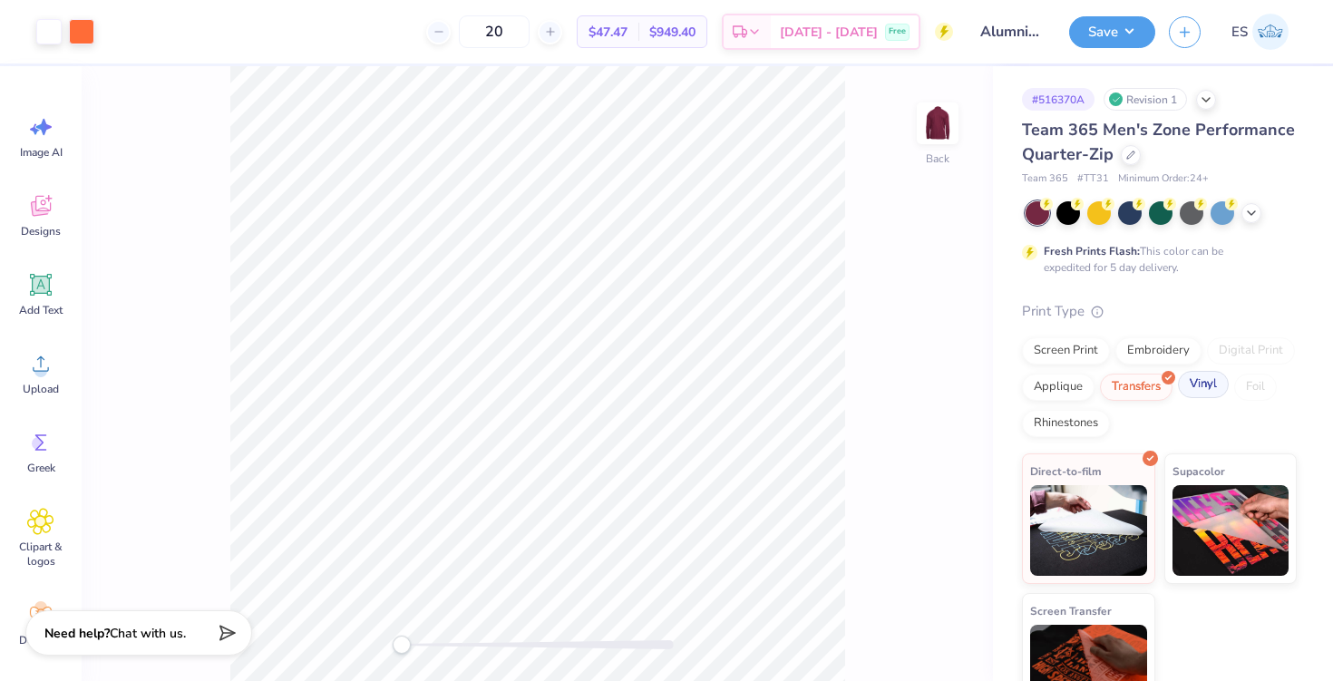
click at [1206, 386] on div "Vinyl" at bounding box center [1203, 384] width 51 height 27
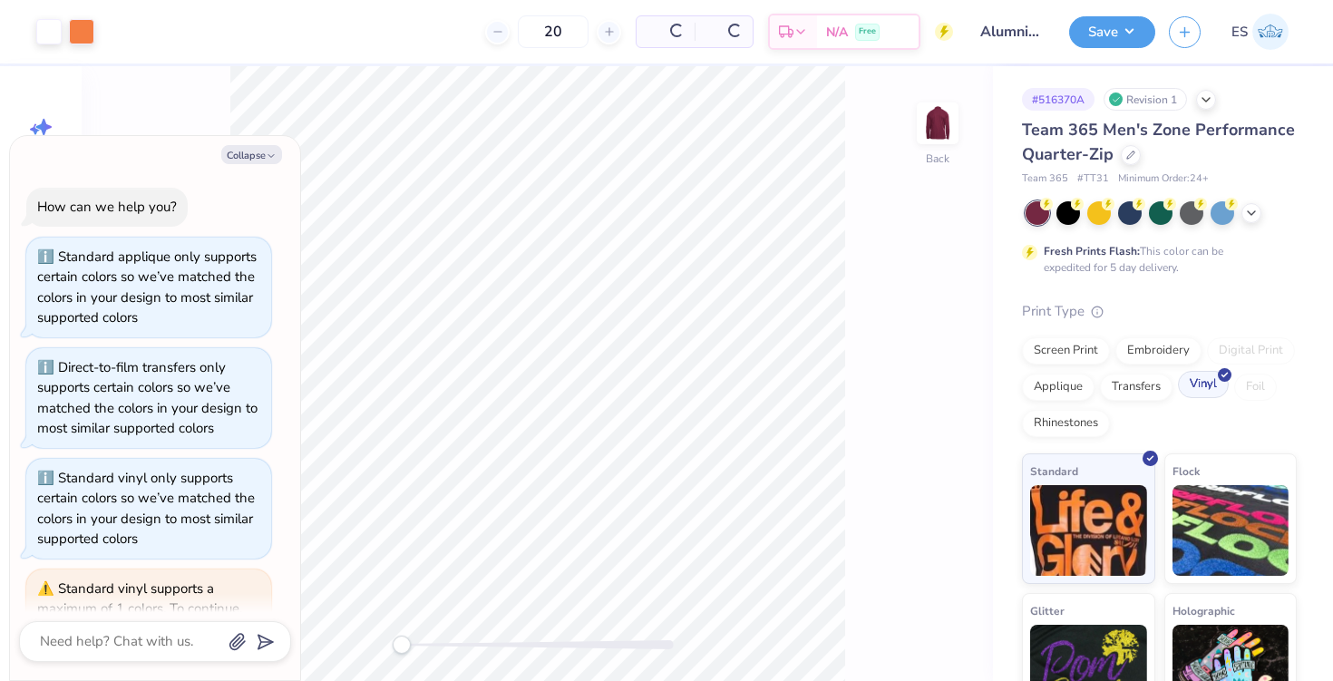
scroll to position [141, 0]
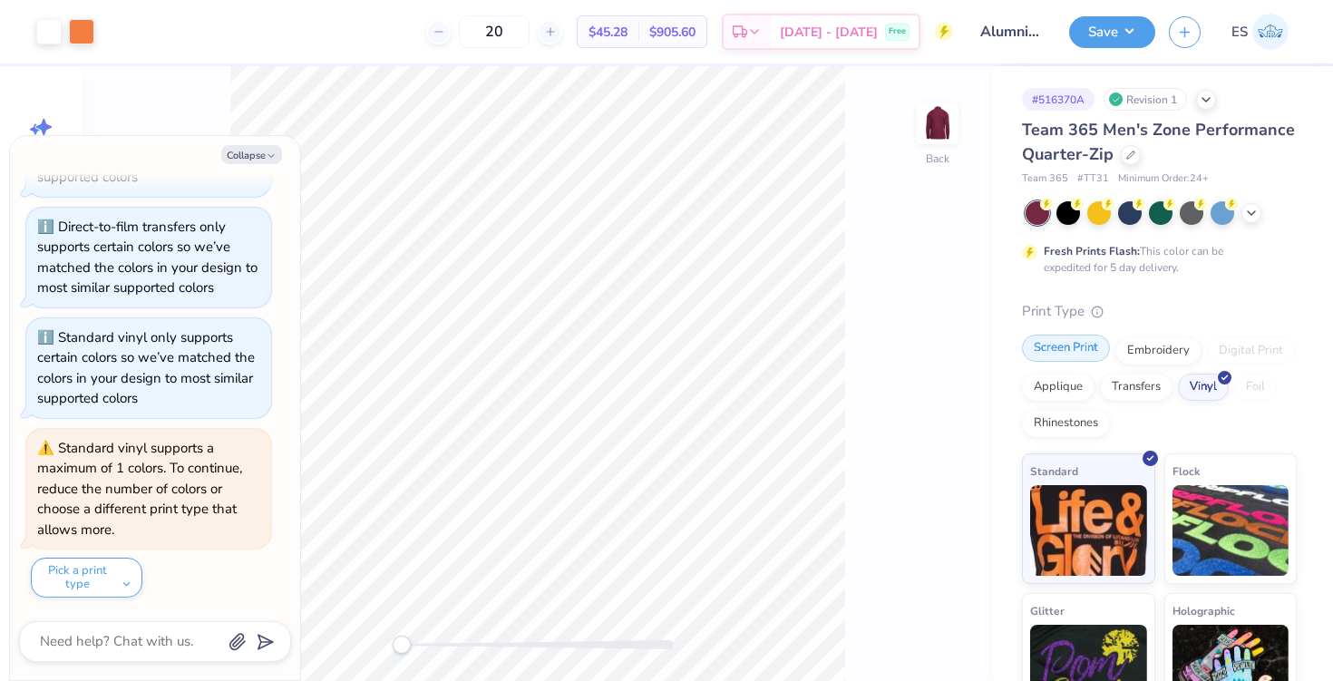
click at [1079, 350] on div "Screen Print" at bounding box center [1066, 348] width 88 height 27
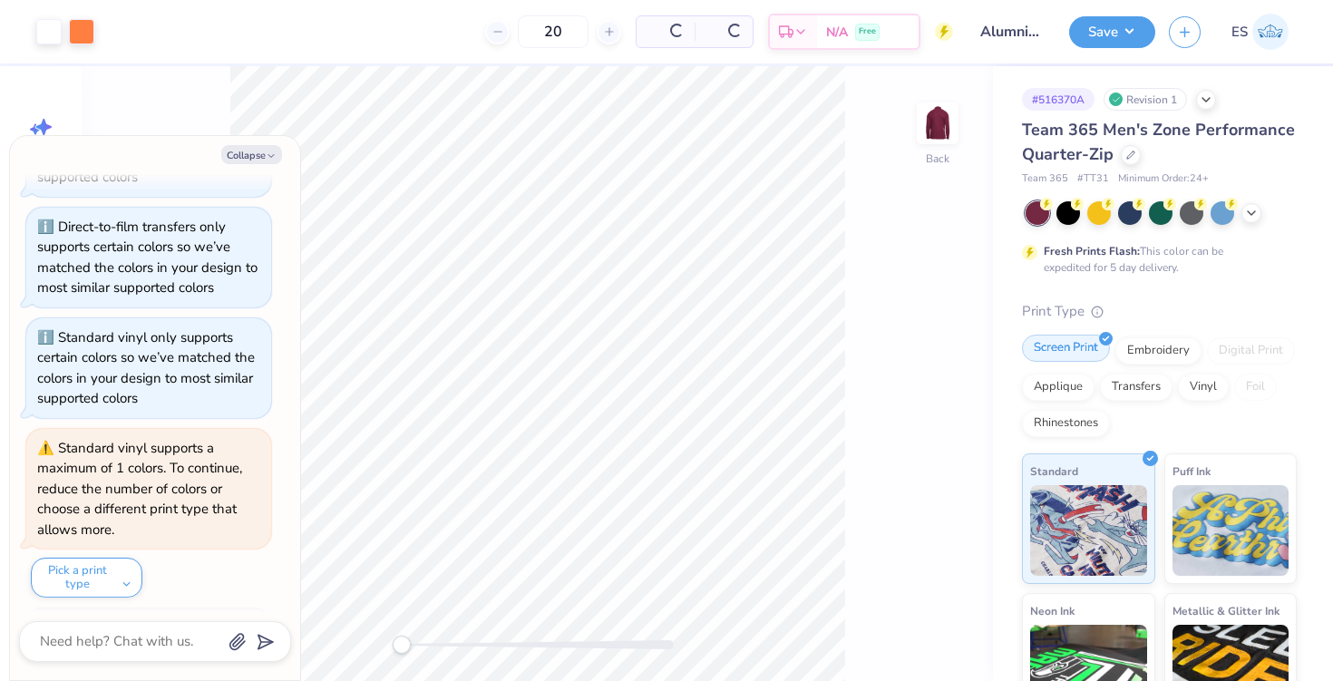
scroll to position [251, 0]
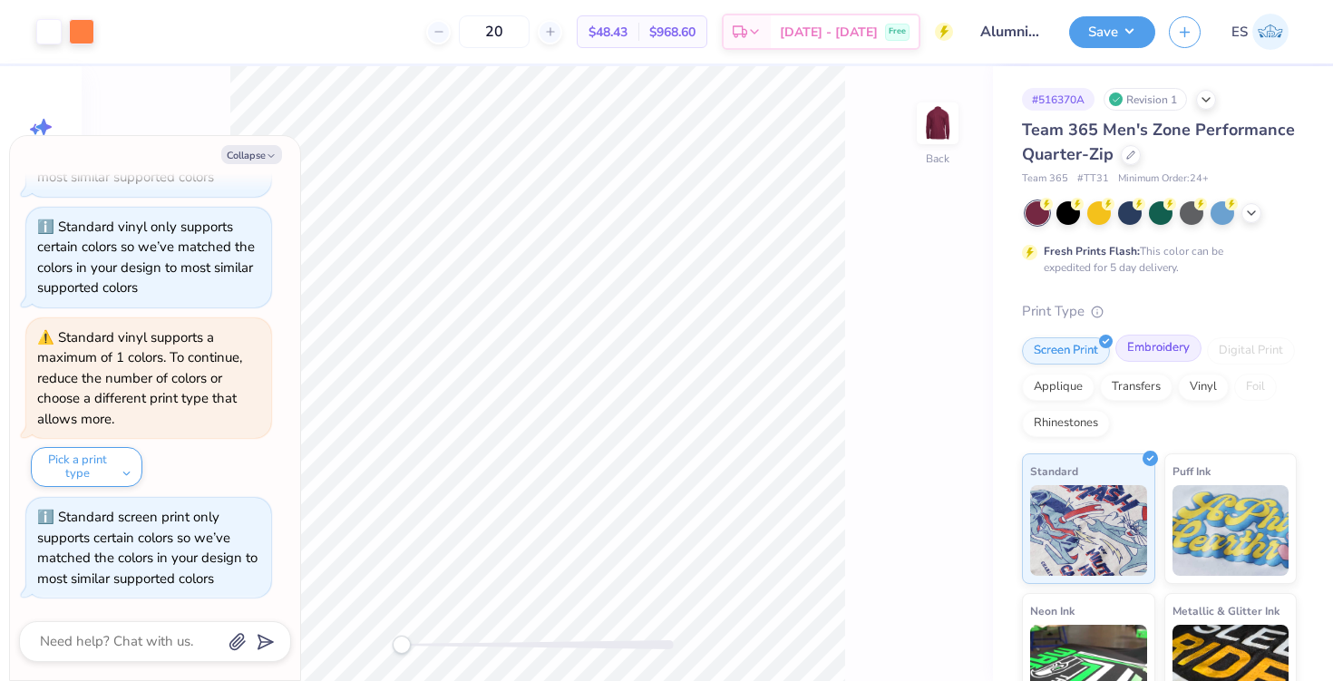
click at [1152, 344] on div "Embroidery" at bounding box center [1159, 348] width 86 height 27
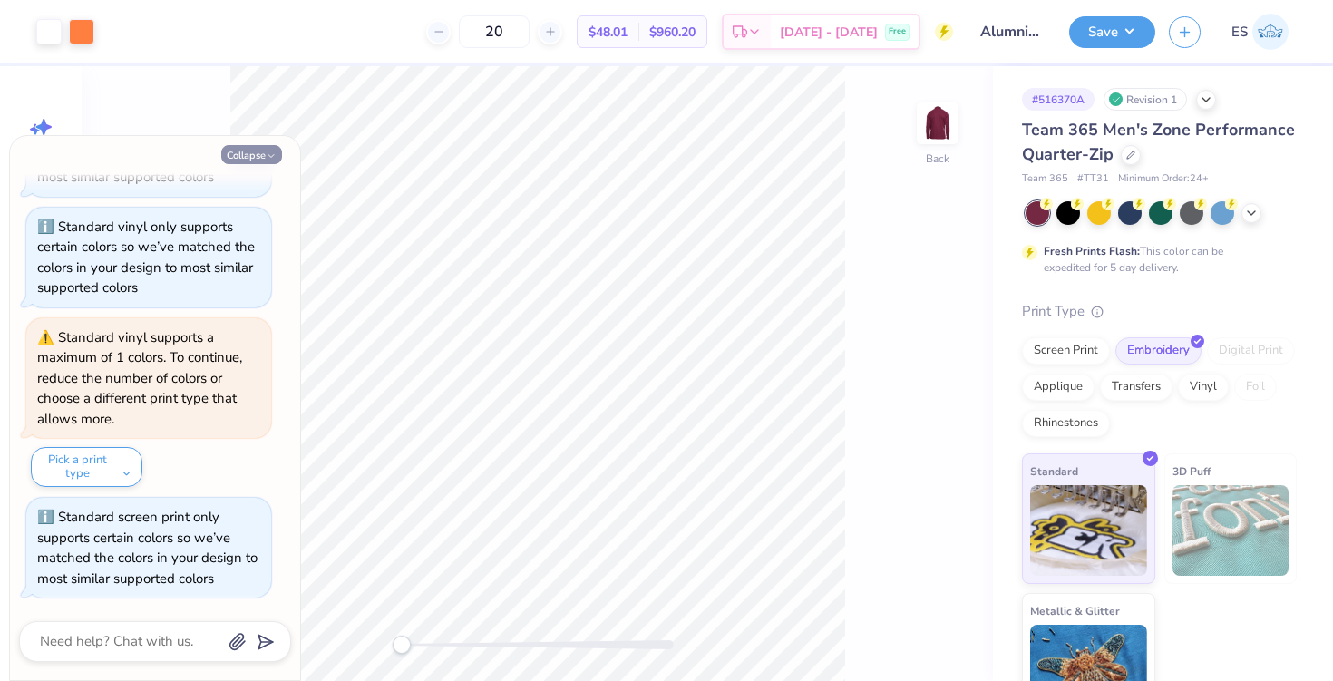
click at [261, 148] on button "Collapse" at bounding box center [251, 154] width 61 height 19
type textarea "x"
